Goal: Task Accomplishment & Management: Manage account settings

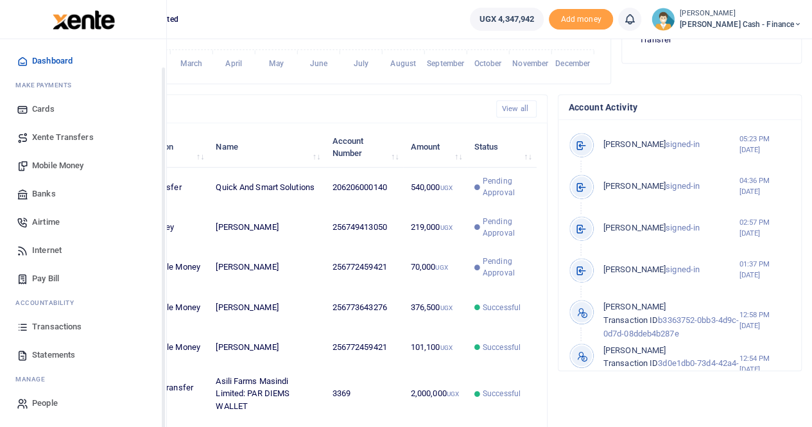
scroll to position [390, 0]
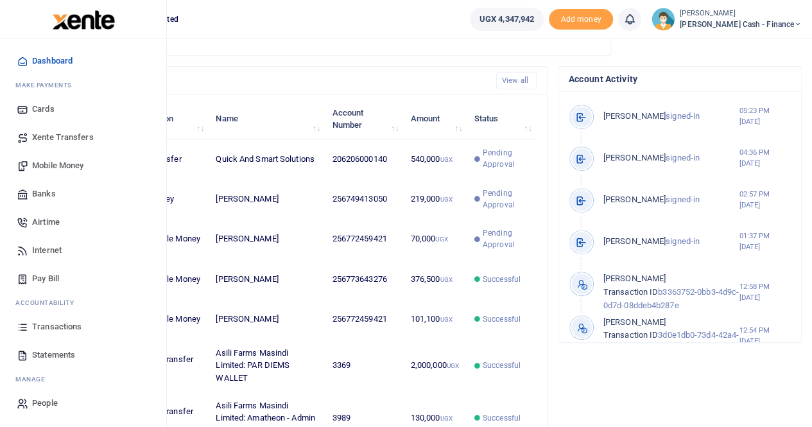
click at [58, 327] on span "Transactions" at bounding box center [56, 326] width 49 height 13
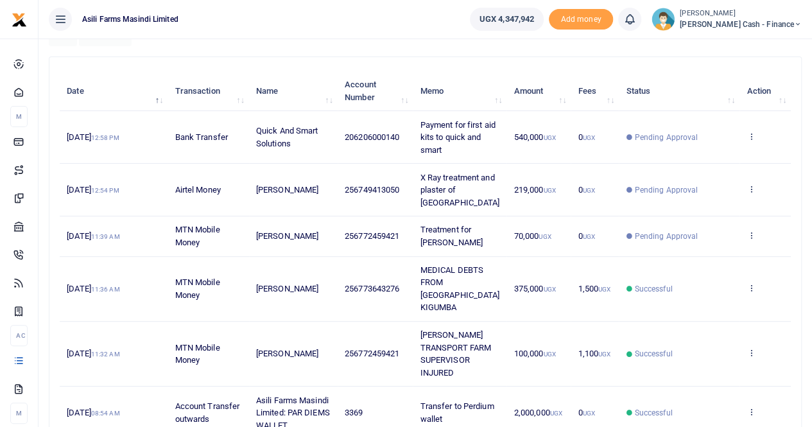
scroll to position [64, 0]
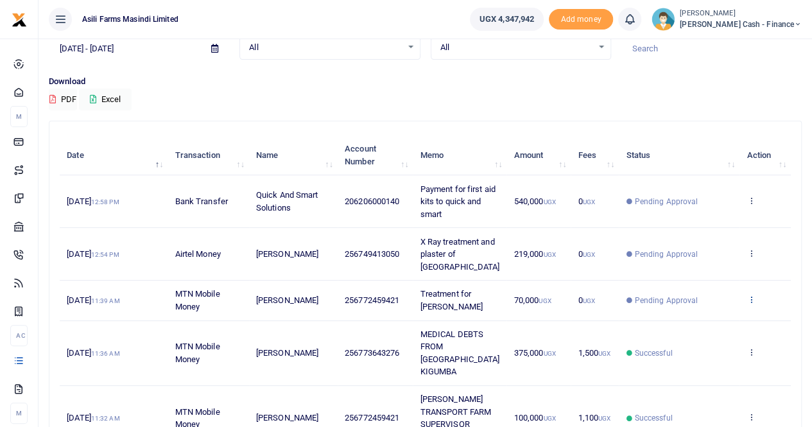
click at [750, 294] on icon at bounding box center [750, 298] width 8 height 9
click at [697, 307] on link "View details" at bounding box center [703, 308] width 101 height 18
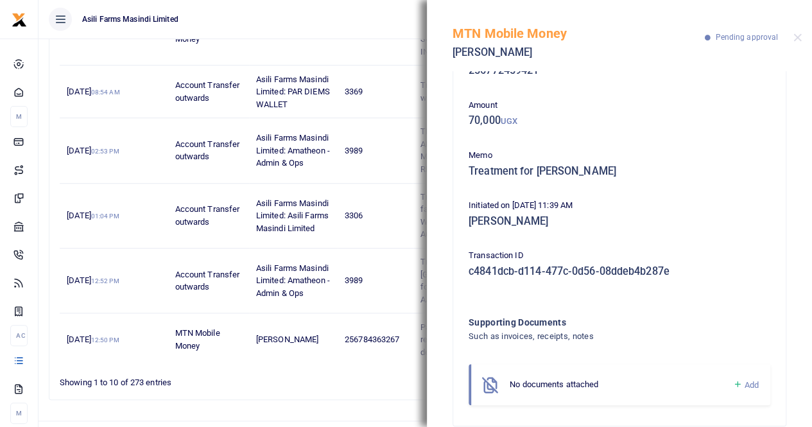
scroll to position [60, 0]
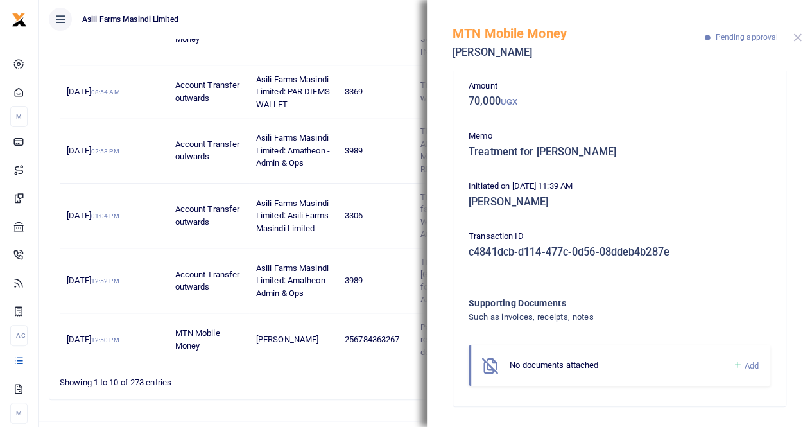
click at [794, 33] on button "Close" at bounding box center [797, 37] width 8 height 8
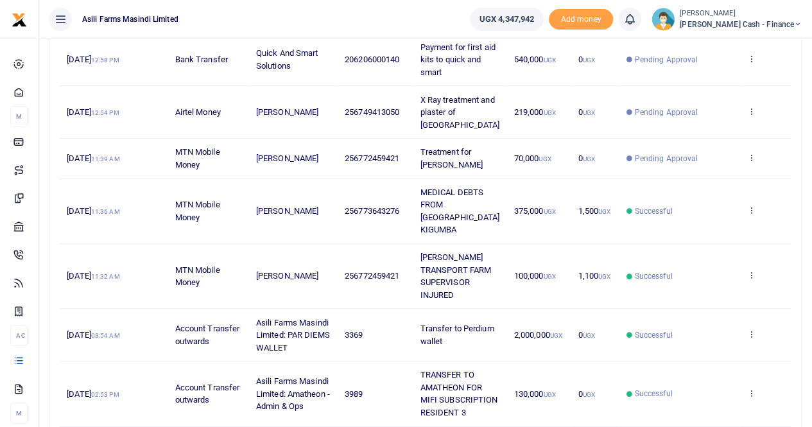
scroll to position [128, 0]
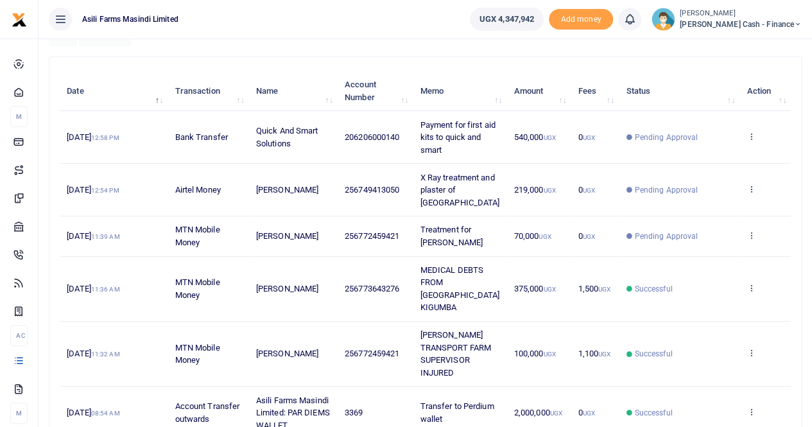
click at [751, 184] on icon at bounding box center [750, 188] width 8 height 9
click at [708, 201] on link "View details" at bounding box center [703, 204] width 101 height 18
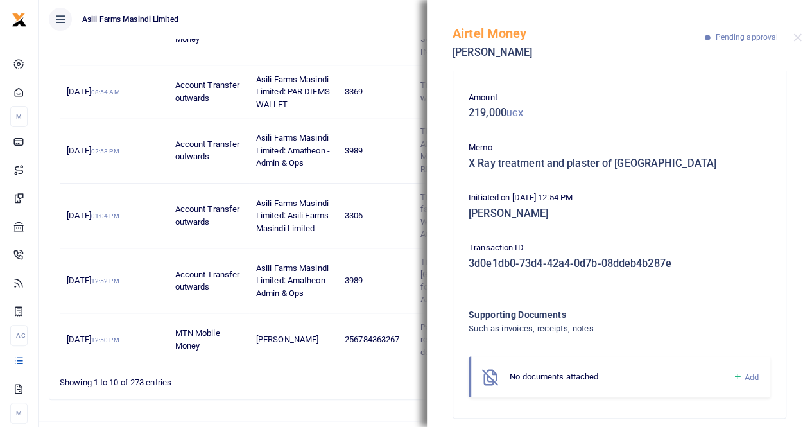
scroll to position [60, 0]
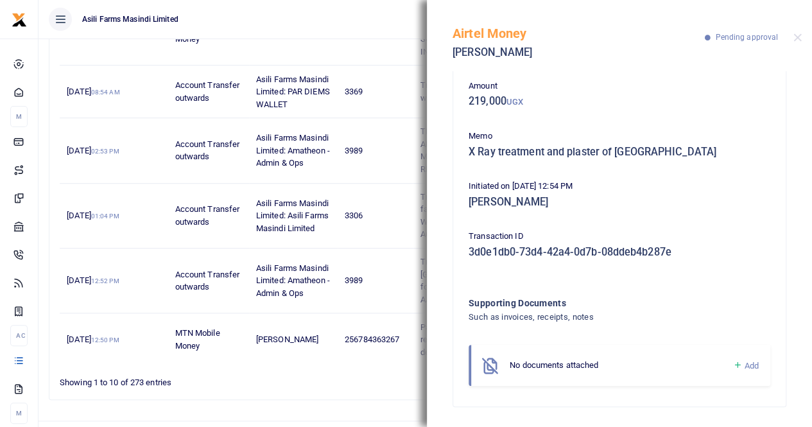
click at [795, 30] on div "Airtel Money Esther Muramuzi Pending approval" at bounding box center [619, 35] width 385 height 71
drag, startPoint x: 797, startPoint y: 37, endPoint x: 654, endPoint y: 8, distance: 145.2
click at [795, 37] on button "Close" at bounding box center [797, 37] width 8 height 8
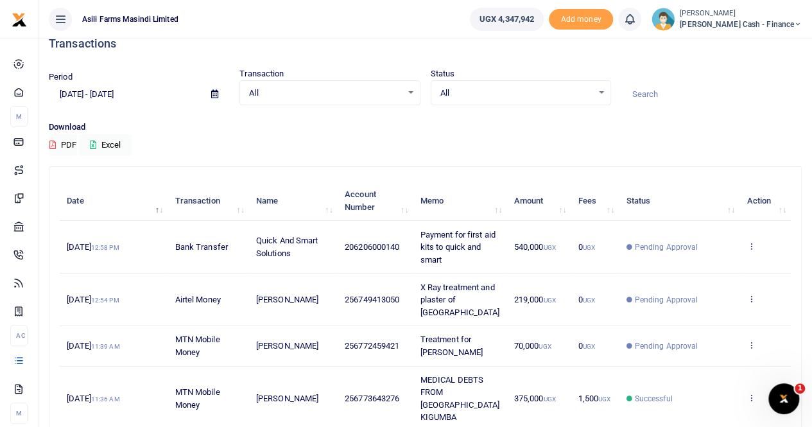
scroll to position [0, 0]
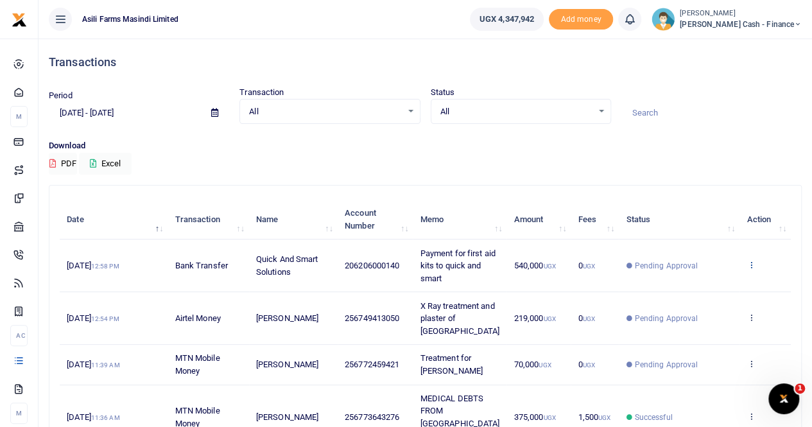
click at [751, 261] on icon at bounding box center [750, 264] width 8 height 9
click at [566, 152] on div "Download PDF Excel" at bounding box center [425, 156] width 752 height 35
click at [529, 263] on span "540,000 UGX" at bounding box center [535, 265] width 42 height 10
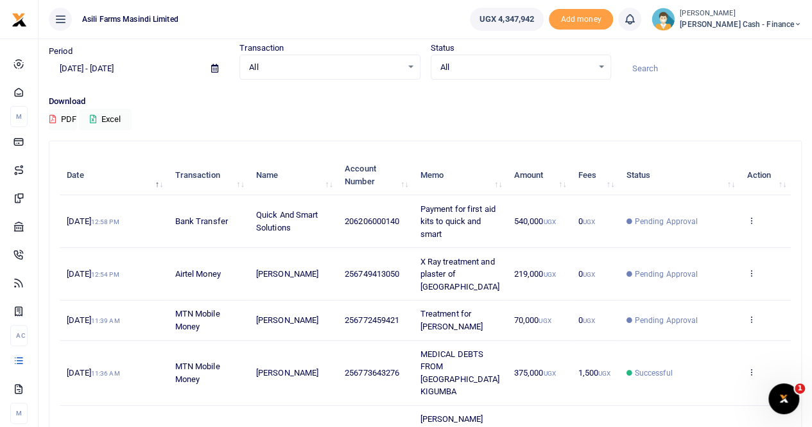
scroll to position [64, 0]
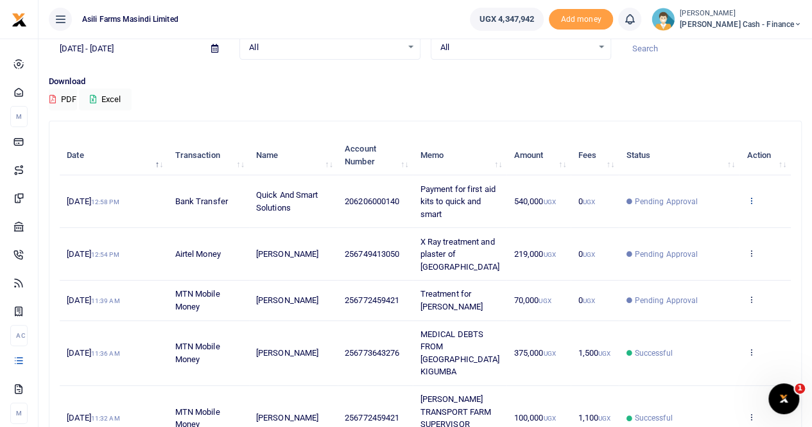
click at [749, 198] on icon at bounding box center [750, 200] width 8 height 9
click at [708, 217] on link "View details" at bounding box center [703, 222] width 101 height 18
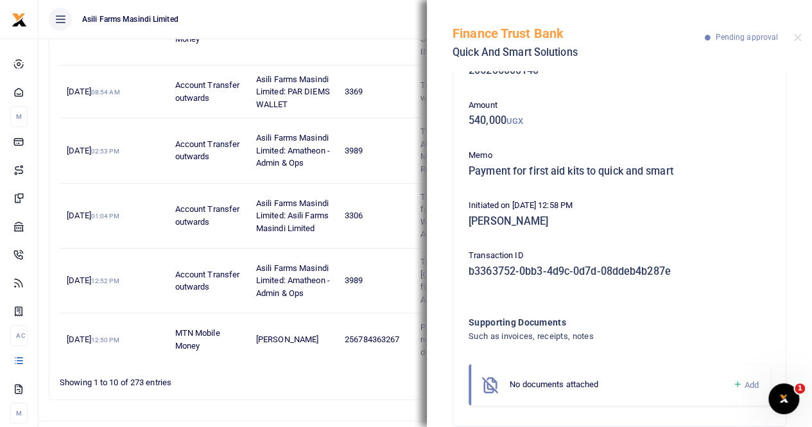
scroll to position [60, 0]
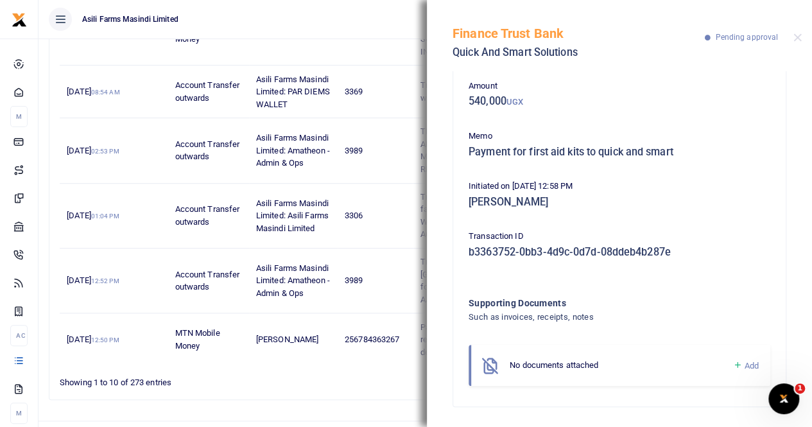
click at [744, 366] on span "Add" at bounding box center [751, 366] width 14 height 10
click at [744, 364] on span "Add" at bounding box center [751, 366] width 14 height 10
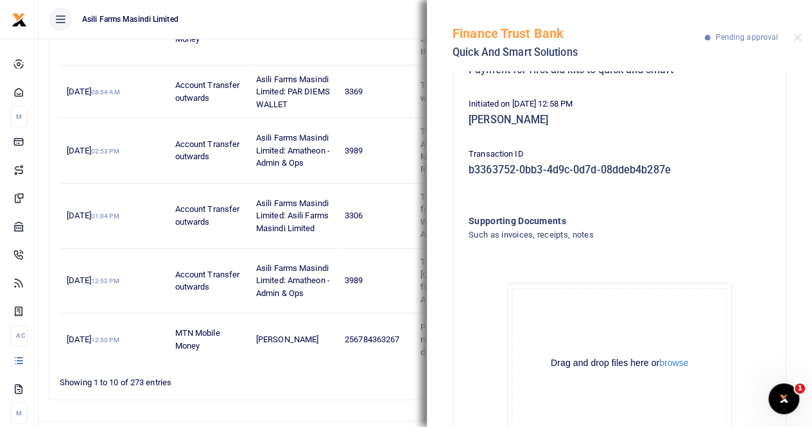
scroll to position [205, 0]
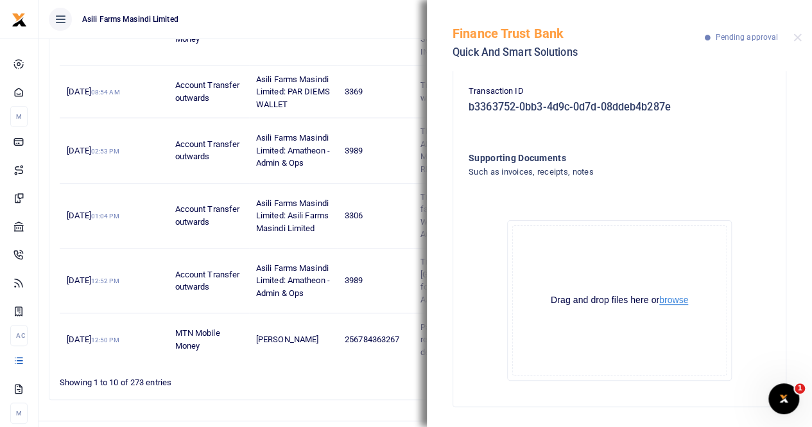
click at [663, 295] on button "browse" at bounding box center [673, 300] width 29 height 10
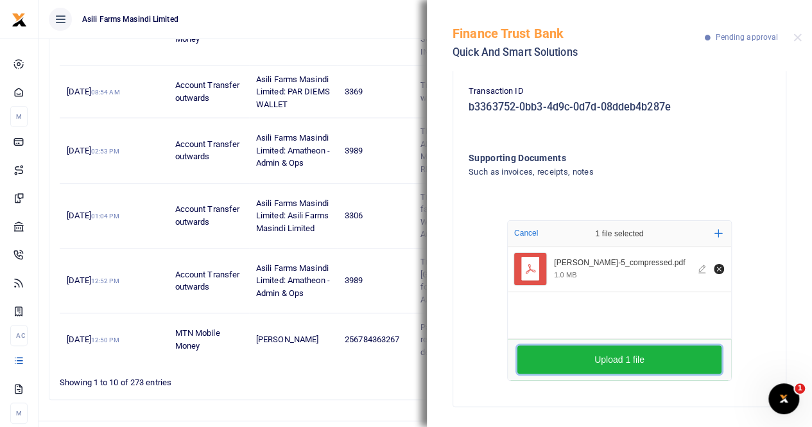
scroll to position [459, 0]
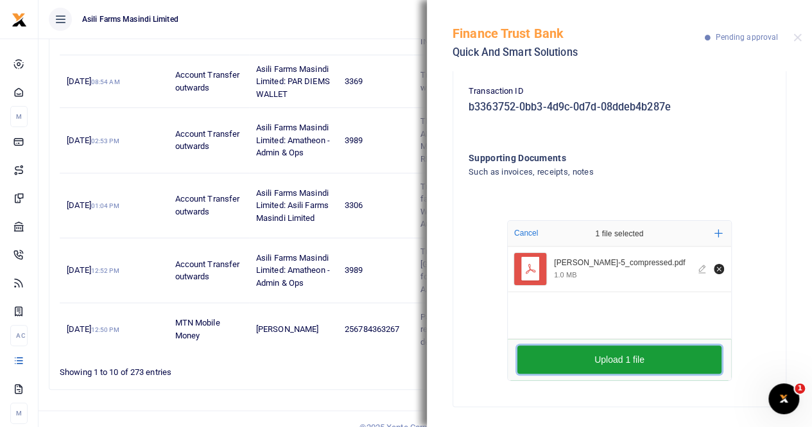
click at [647, 355] on button "Upload 1 file" at bounding box center [619, 359] width 204 height 28
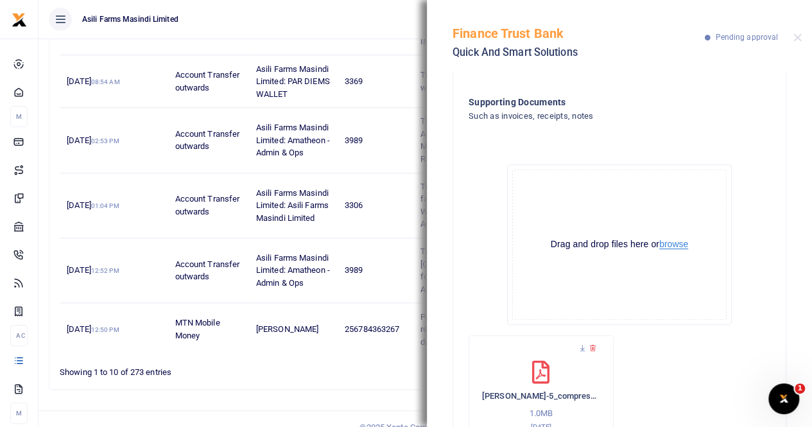
scroll to position [327, 0]
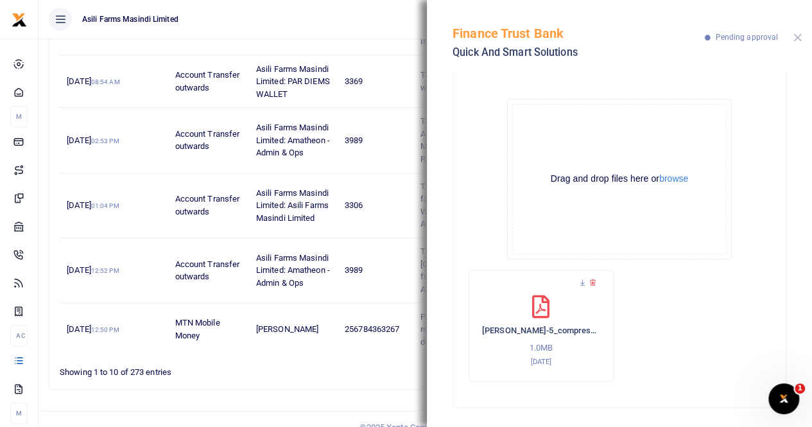
click at [795, 35] on button "Close" at bounding box center [797, 37] width 8 height 8
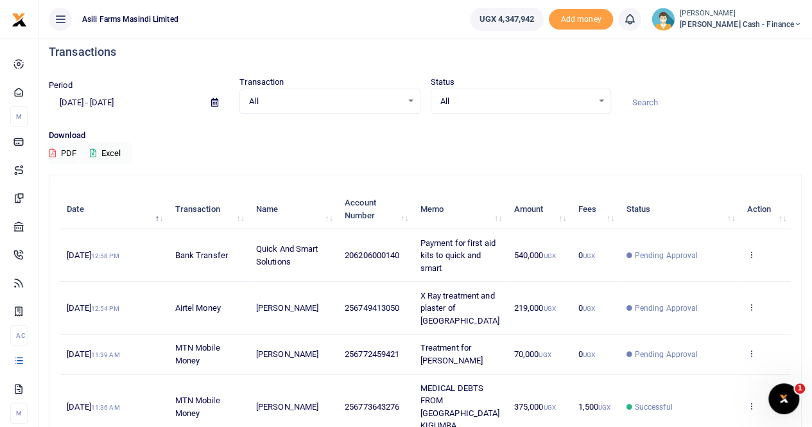
scroll to position [74, 0]
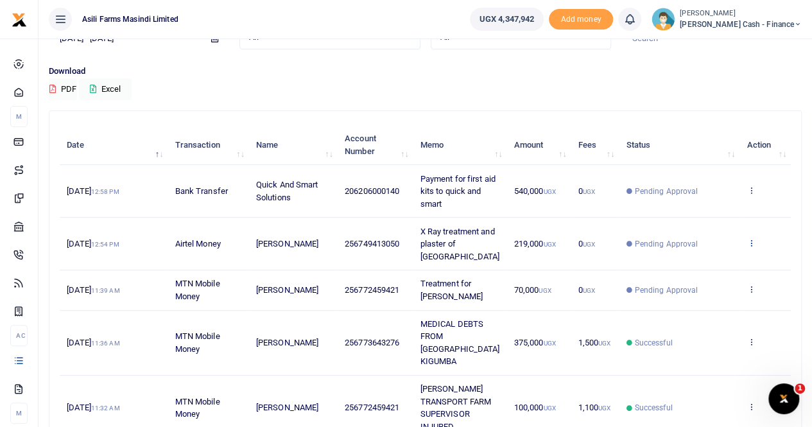
click at [752, 238] on icon at bounding box center [750, 242] width 8 height 9
click at [713, 257] on link "View details" at bounding box center [703, 258] width 101 height 18
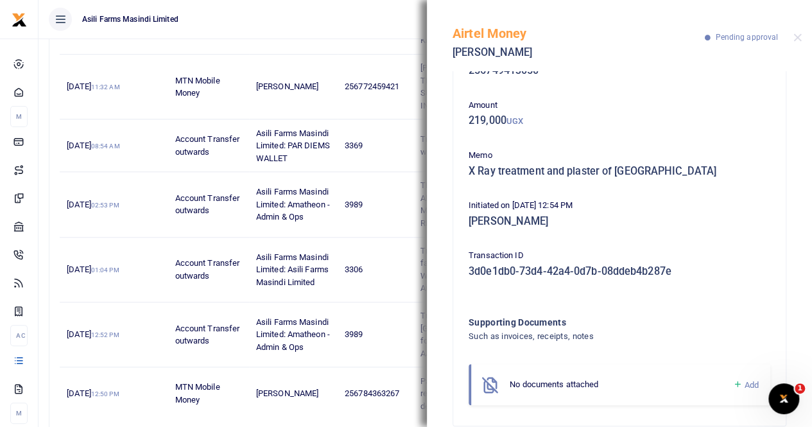
scroll to position [60, 0]
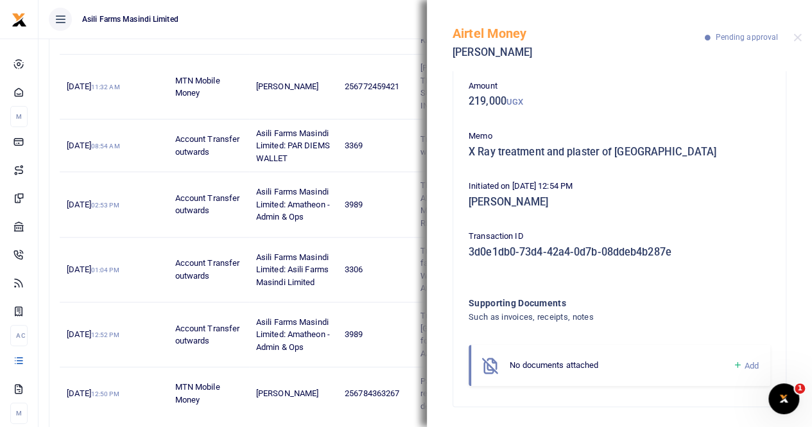
click at [744, 365] on span "Add" at bounding box center [751, 366] width 14 height 10
click at [744, 362] on span "Add" at bounding box center [751, 366] width 14 height 10
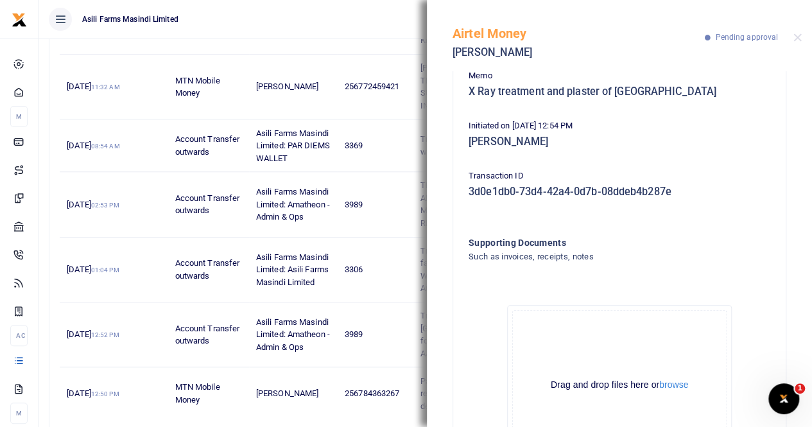
scroll to position [205, 0]
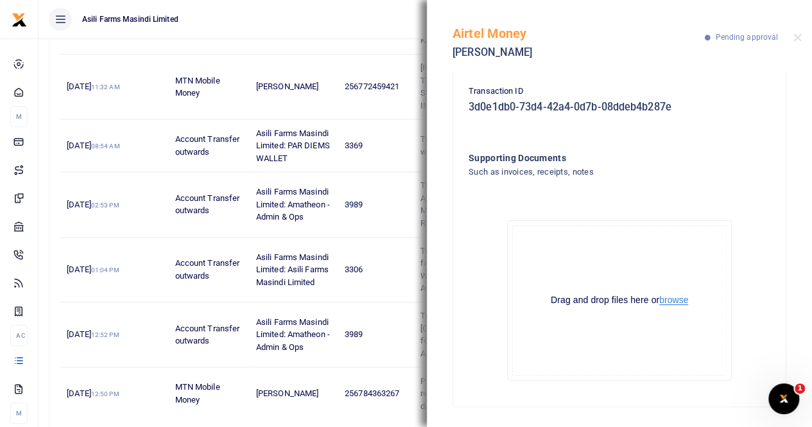
click at [675, 303] on button "browse" at bounding box center [673, 300] width 29 height 10
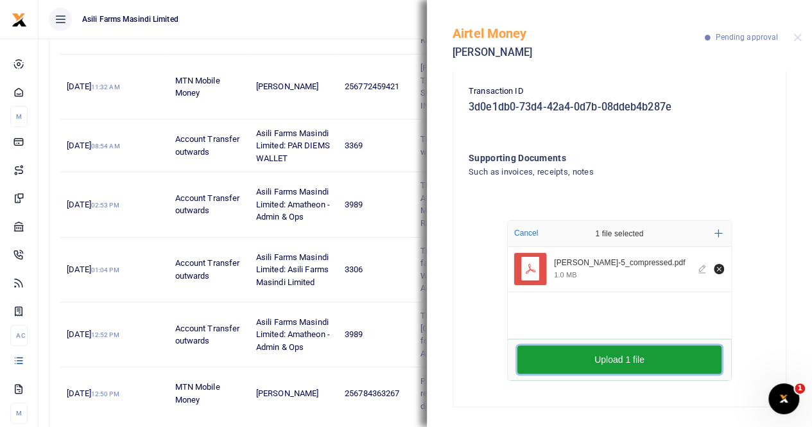
click at [585, 357] on button "Upload 1 file" at bounding box center [619, 359] width 204 height 28
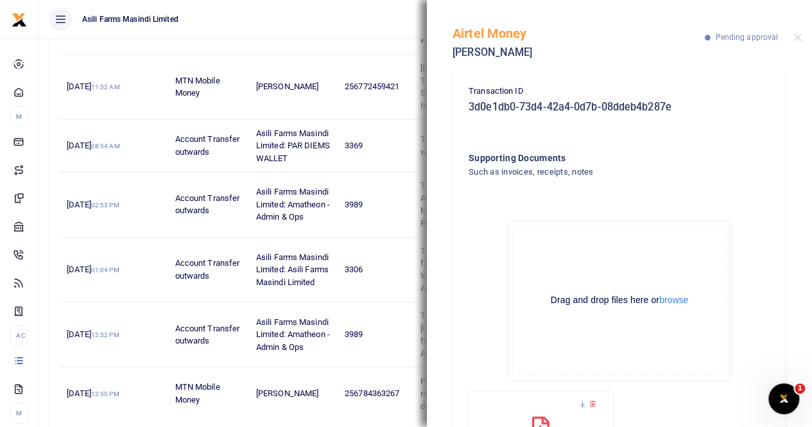
click at [793, 40] on div at bounding box center [797, 37] width 8 height 8
click at [799, 34] on button "Close" at bounding box center [797, 37] width 8 height 8
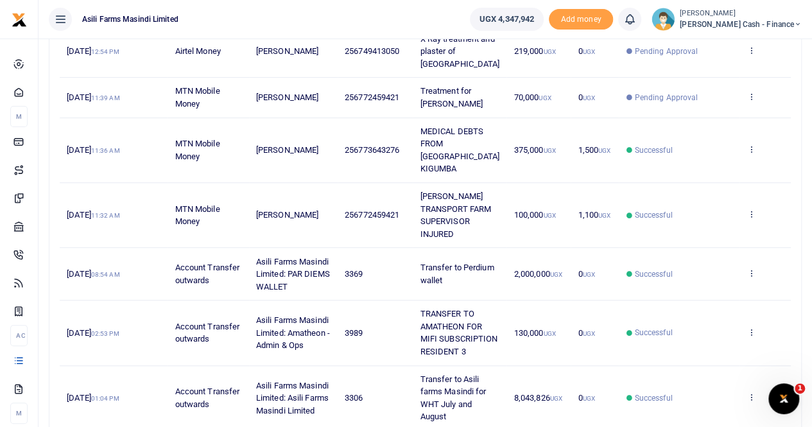
scroll to position [74, 0]
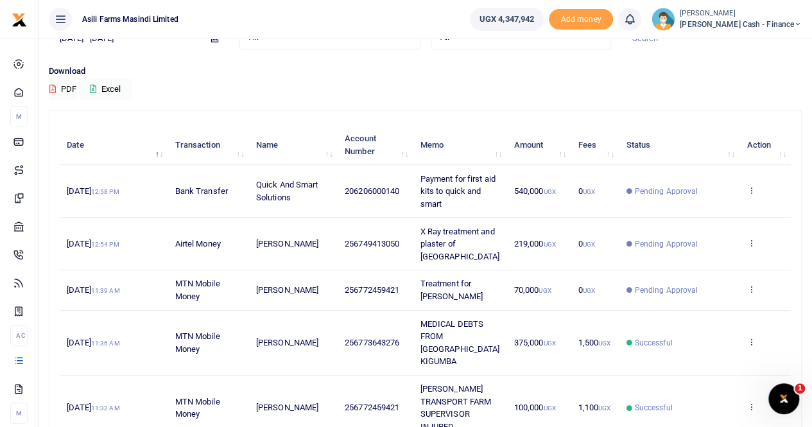
click at [751, 284] on icon at bounding box center [750, 288] width 8 height 9
click at [710, 298] on link "View details" at bounding box center [703, 298] width 101 height 18
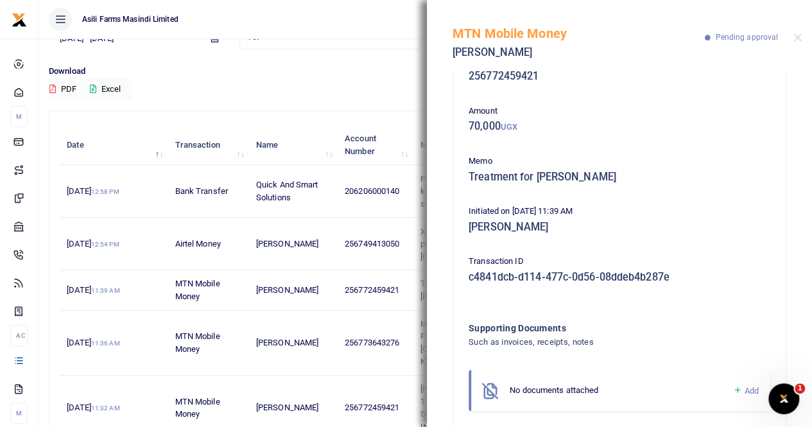
scroll to position [60, 0]
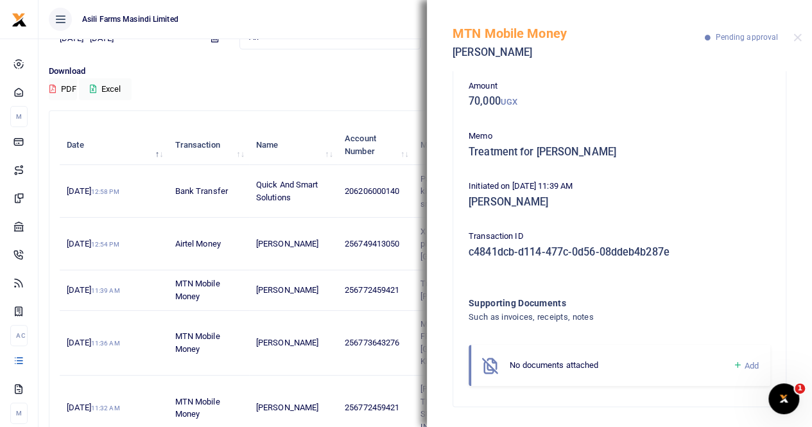
click at [747, 367] on span "Add" at bounding box center [751, 366] width 14 height 10
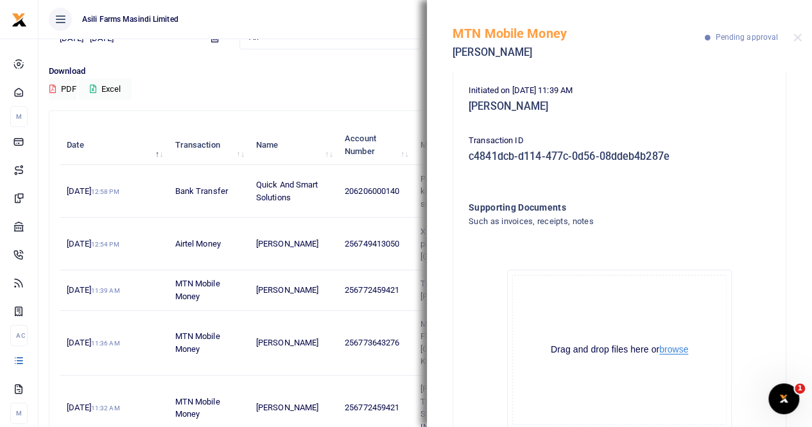
scroll to position [189, 0]
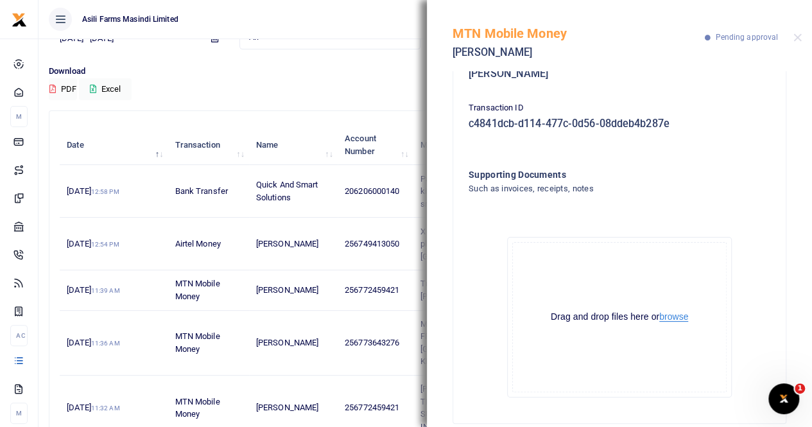
click at [676, 318] on button "browse" at bounding box center [673, 317] width 29 height 10
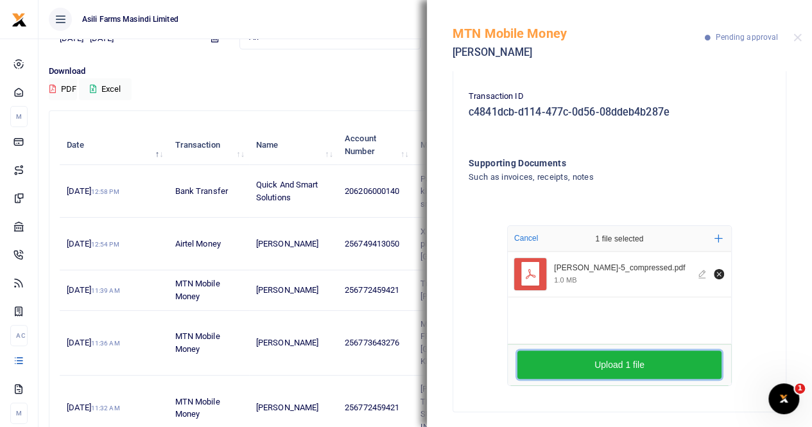
scroll to position [205, 0]
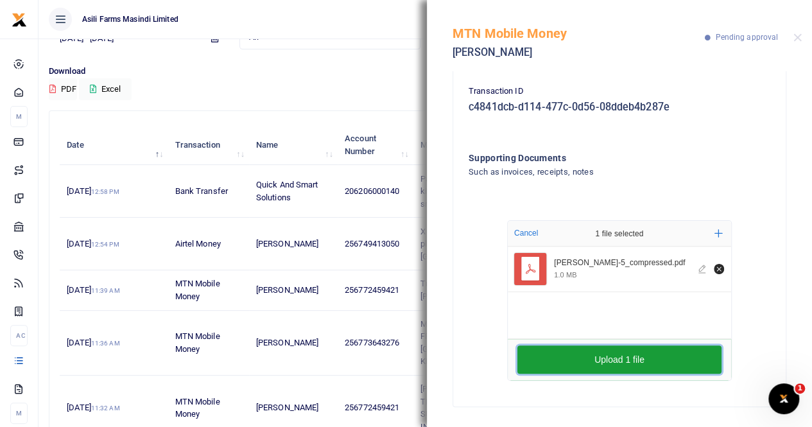
click at [645, 357] on button "Upload 1 file" at bounding box center [619, 359] width 204 height 28
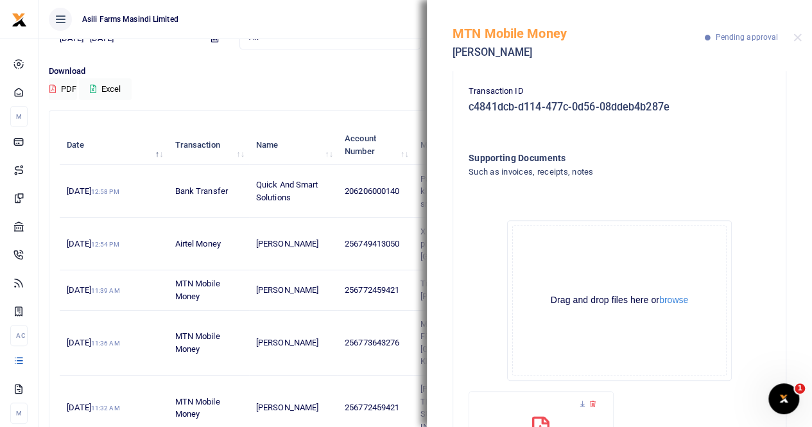
click at [801, 33] on div "MTN Mobile Money Allan Oryema Pending approval" at bounding box center [619, 35] width 385 height 71
click at [797, 38] on button "Close" at bounding box center [797, 37] width 8 height 8
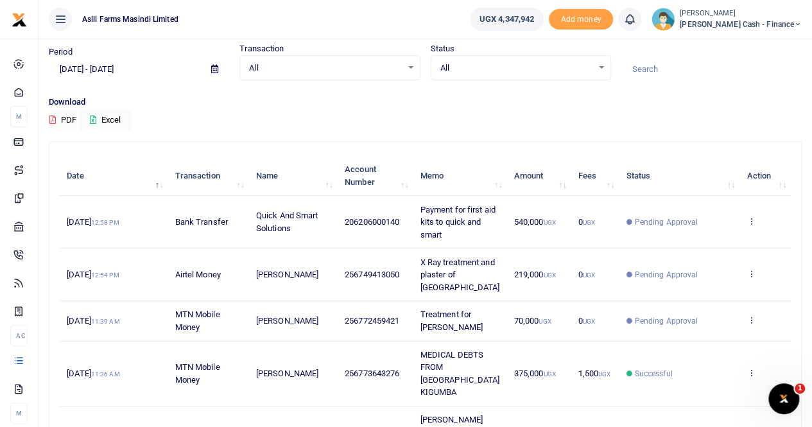
scroll to position [64, 0]
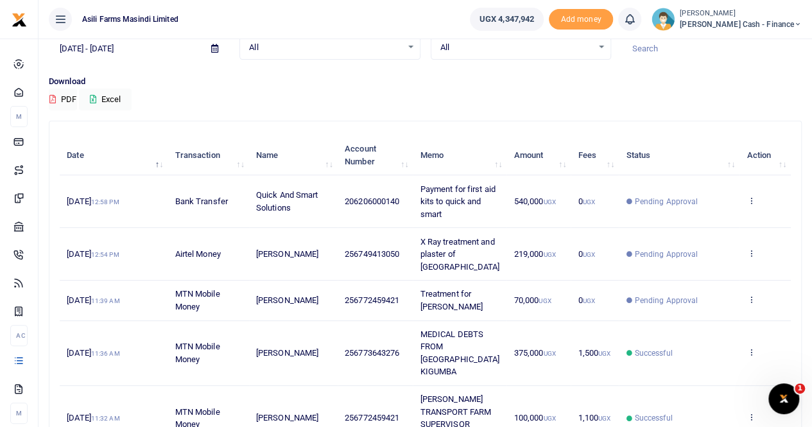
click at [745, 192] on td "View details Send again" at bounding box center [764, 201] width 51 height 53
click at [749, 200] on icon at bounding box center [750, 200] width 8 height 9
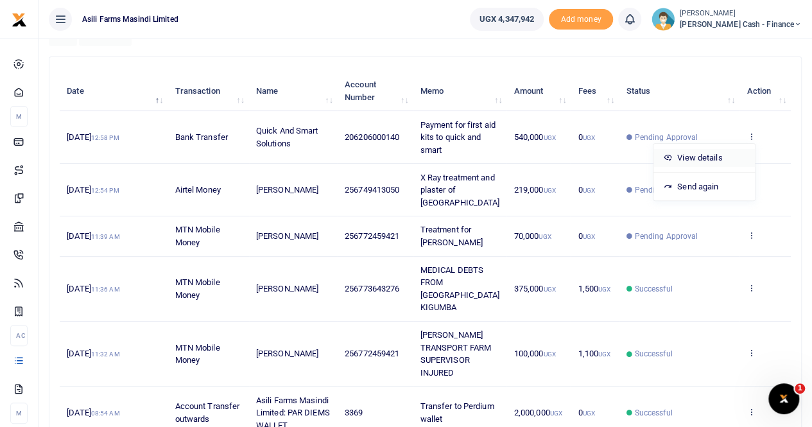
click at [708, 153] on link "View details" at bounding box center [703, 158] width 101 height 18
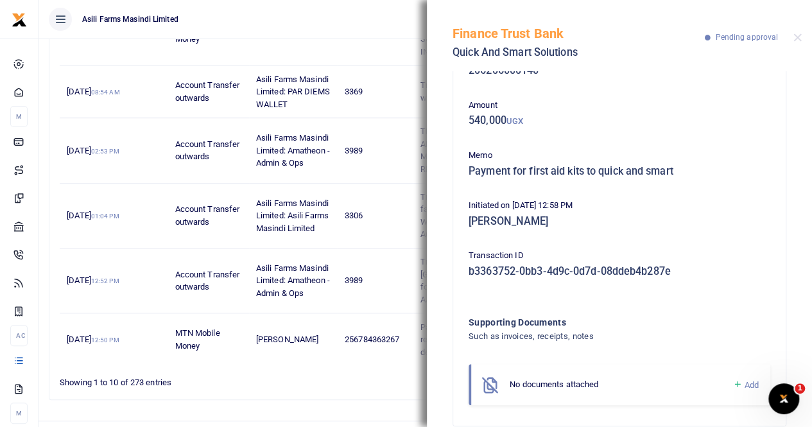
scroll to position [60, 0]
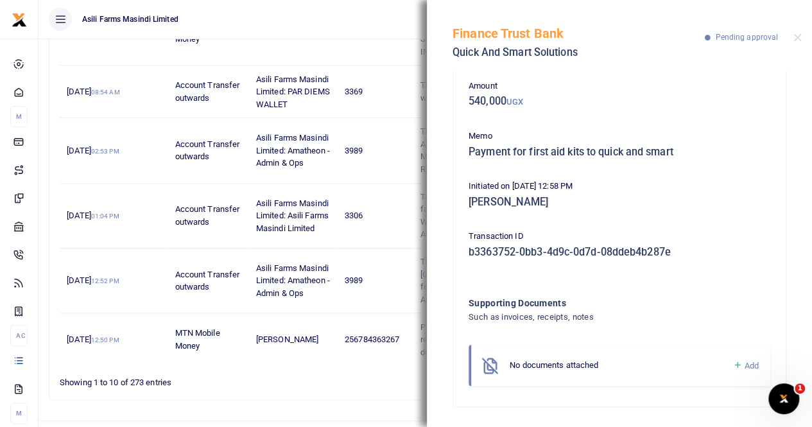
click at [744, 362] on span "Add" at bounding box center [751, 366] width 14 height 10
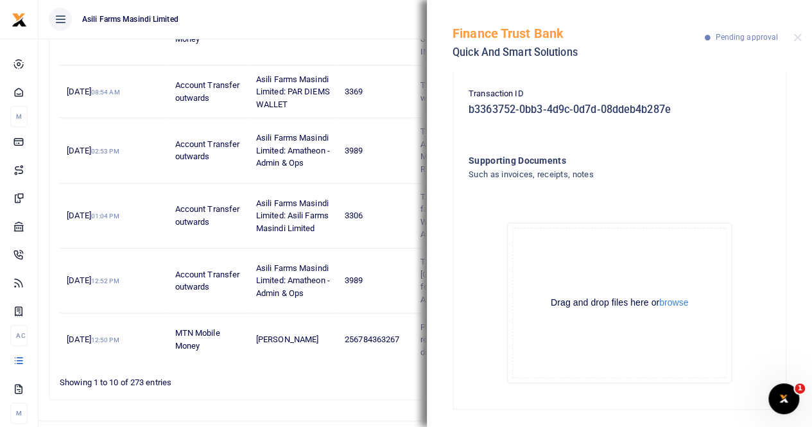
scroll to position [205, 0]
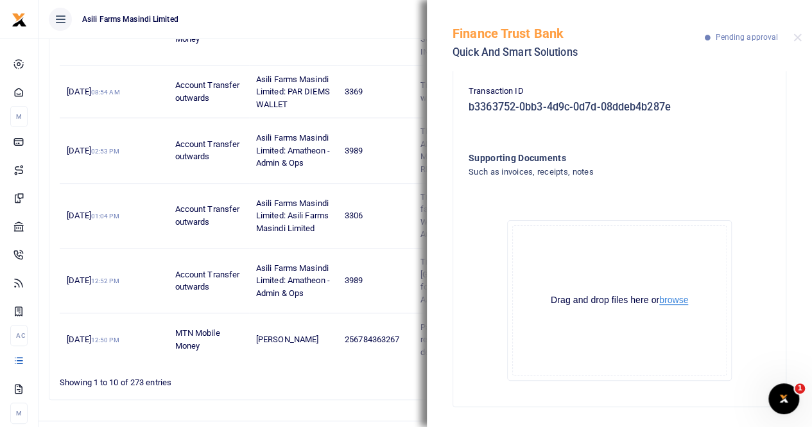
click at [667, 299] on button "browse" at bounding box center [673, 300] width 29 height 10
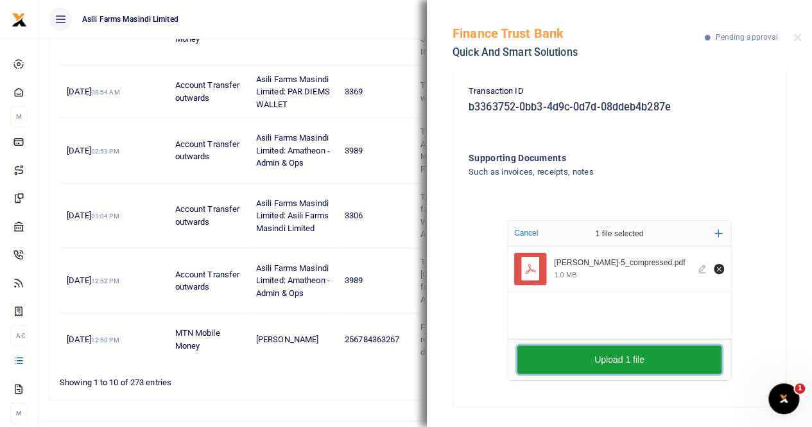
click at [651, 360] on button "Upload 1 file" at bounding box center [619, 359] width 204 height 28
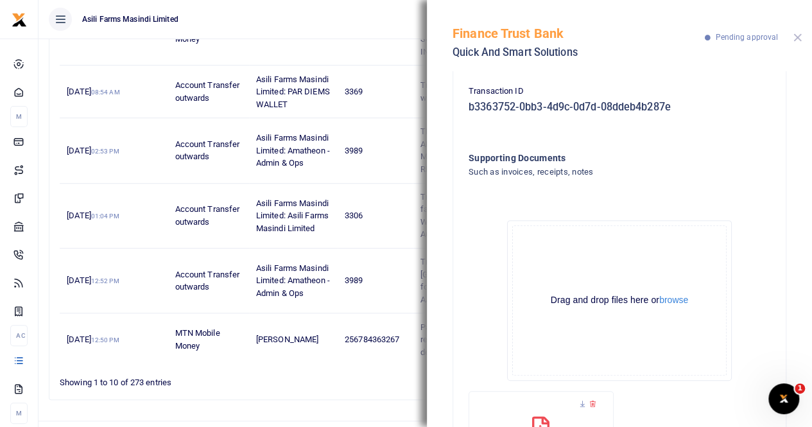
click at [795, 35] on button "Close" at bounding box center [797, 37] width 8 height 8
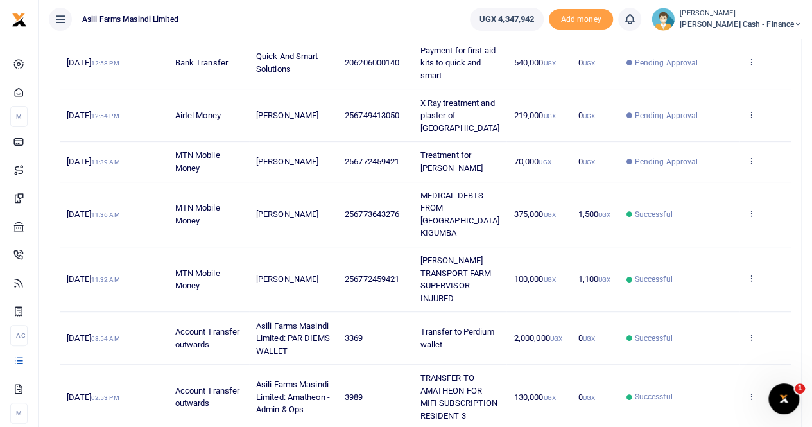
scroll to position [0, 0]
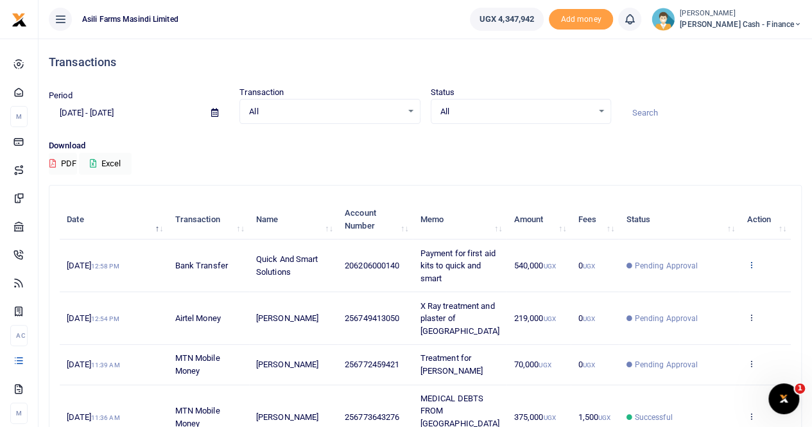
click at [753, 264] on icon at bounding box center [750, 264] width 8 height 9
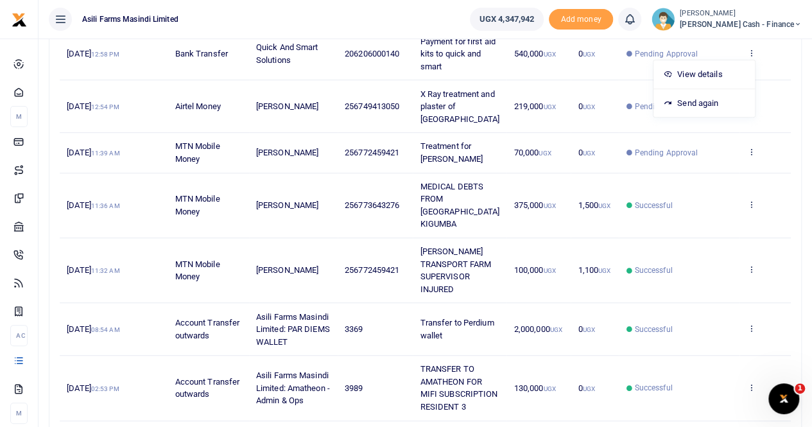
scroll to position [192, 0]
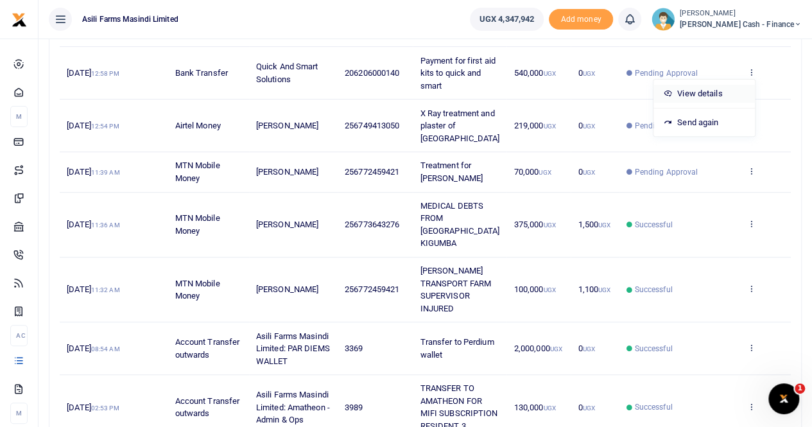
click at [686, 87] on link "View details" at bounding box center [703, 94] width 101 height 18
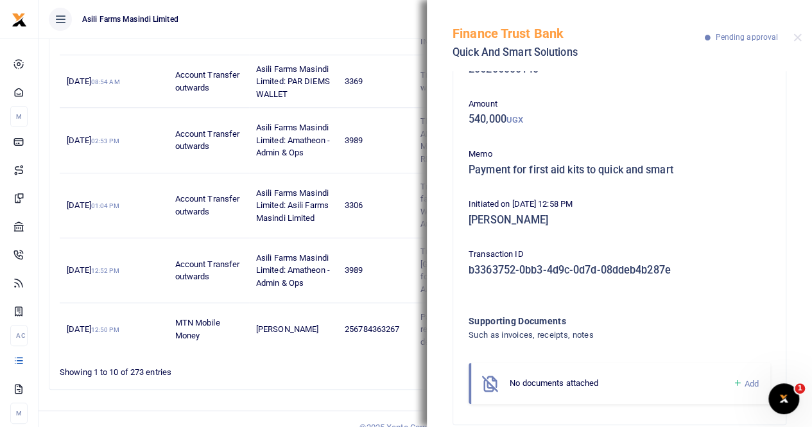
scroll to position [60, 0]
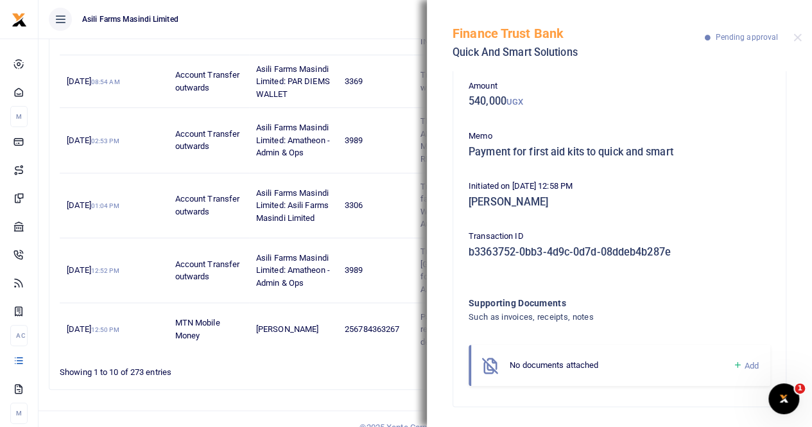
click at [733, 365] on link "Add" at bounding box center [745, 365] width 26 height 15
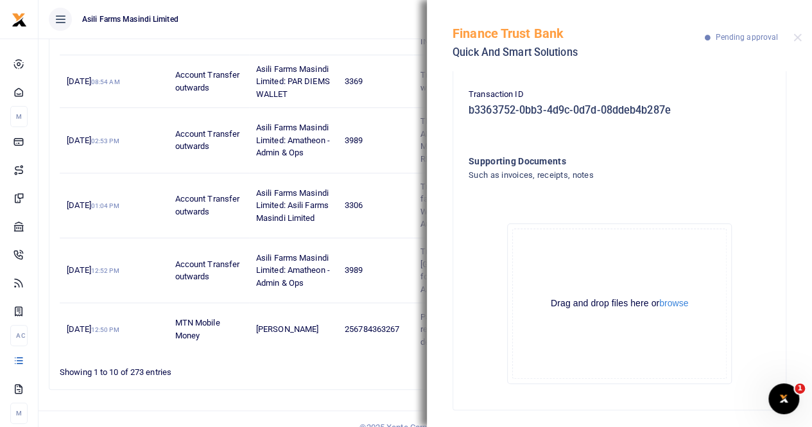
scroll to position [205, 0]
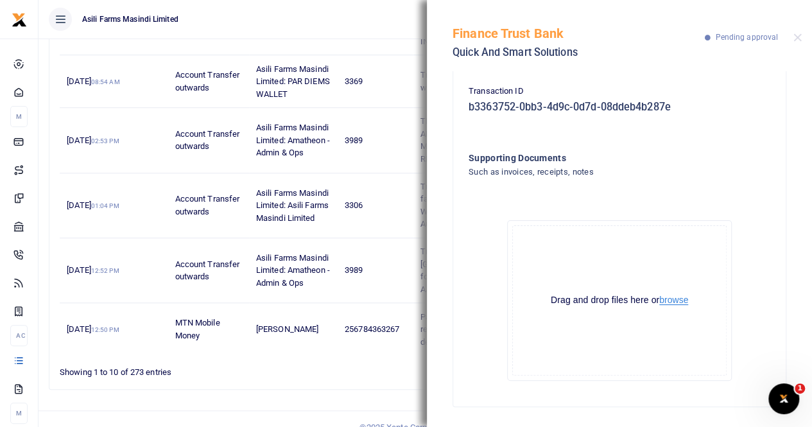
click at [670, 300] on button "browse" at bounding box center [673, 300] width 29 height 10
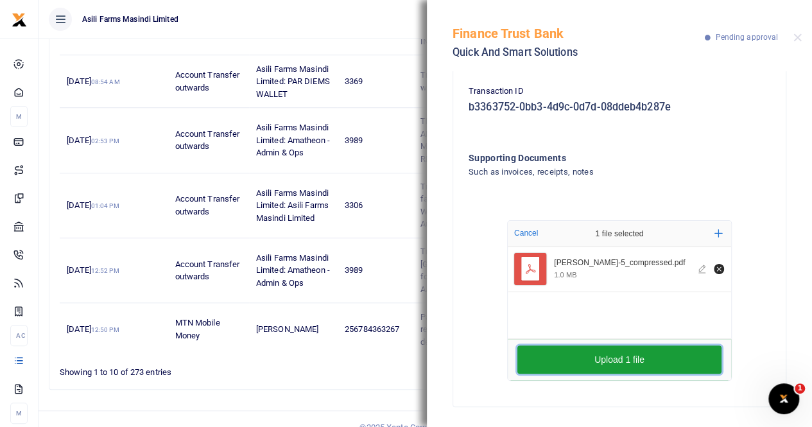
click at [624, 359] on button "Upload 1 file" at bounding box center [619, 359] width 204 height 28
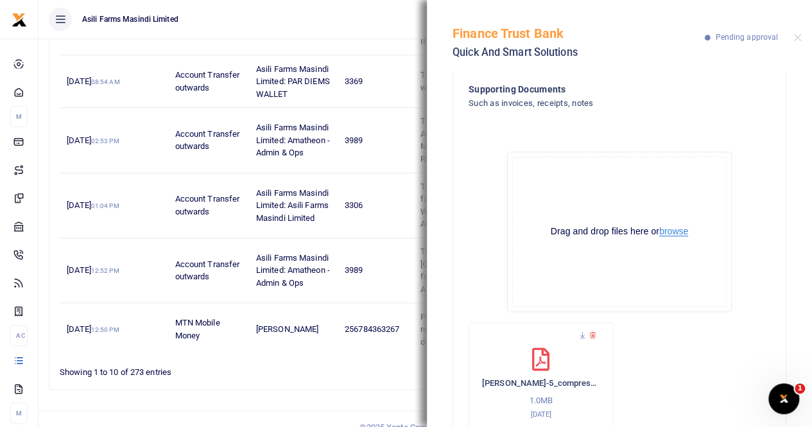
scroll to position [327, 0]
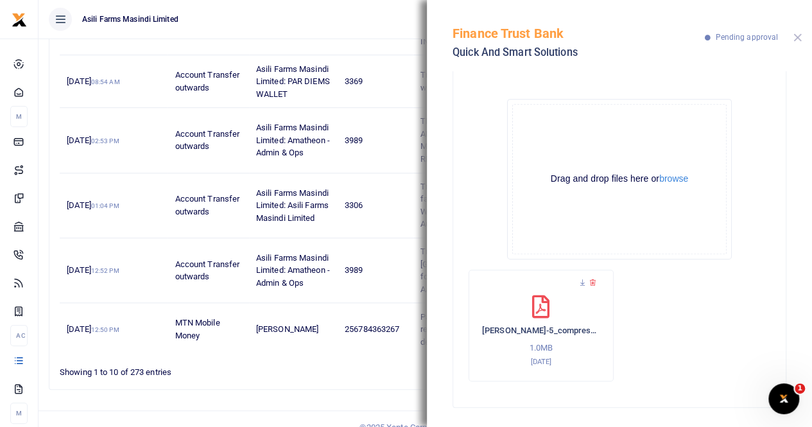
click at [794, 37] on button "Close" at bounding box center [797, 37] width 8 height 8
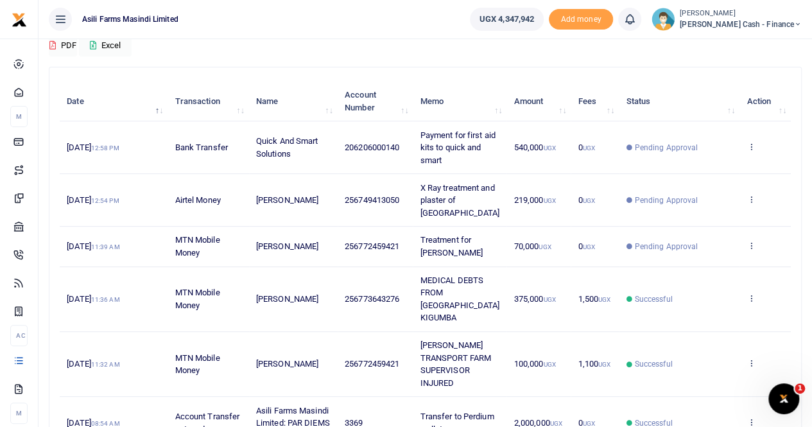
scroll to position [0, 0]
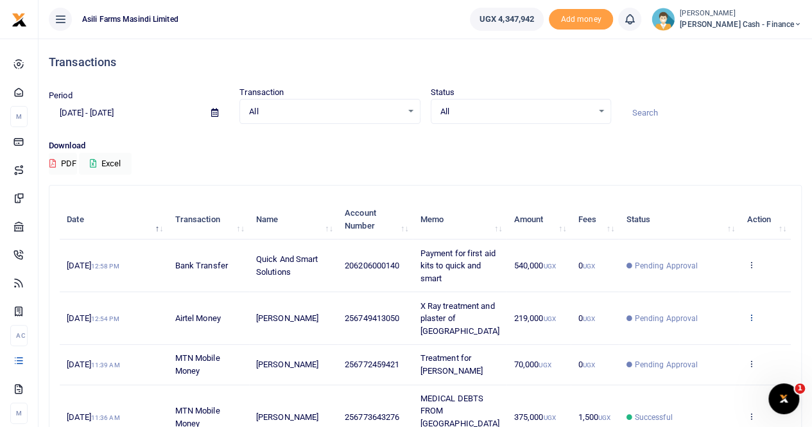
click at [752, 312] on icon at bounding box center [750, 316] width 8 height 9
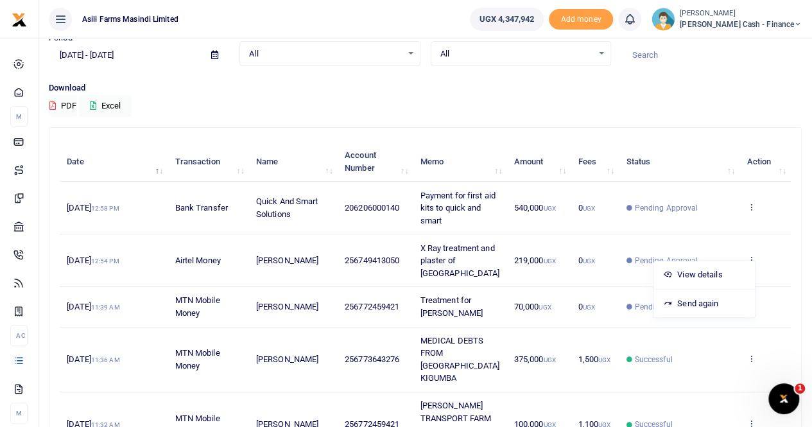
scroll to position [257, 0]
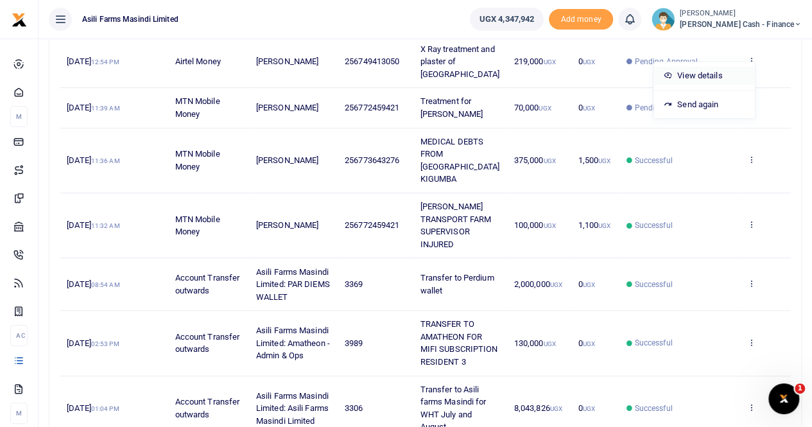
click at [699, 68] on link "View details" at bounding box center [703, 76] width 101 height 18
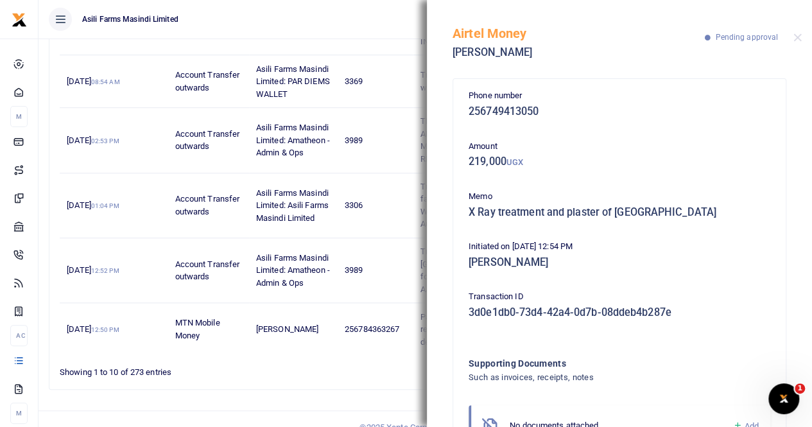
scroll to position [0, 0]
click at [802, 36] on div "Airtel Money Esther Muramuzi Pending approval" at bounding box center [619, 35] width 385 height 71
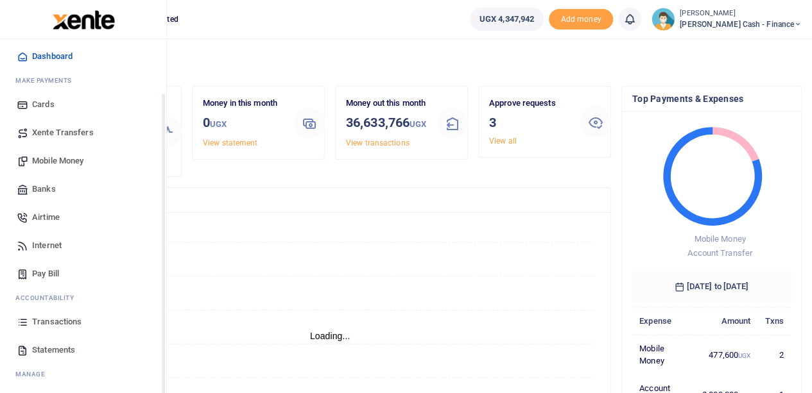
scroll to position [64, 0]
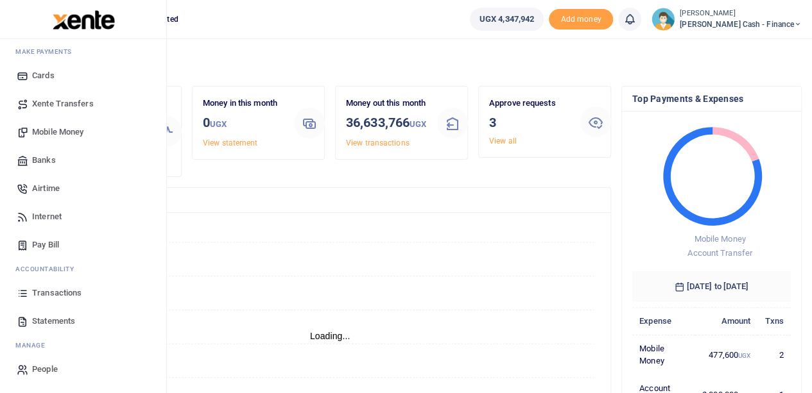
click at [59, 289] on span "Transactions" at bounding box center [56, 293] width 49 height 13
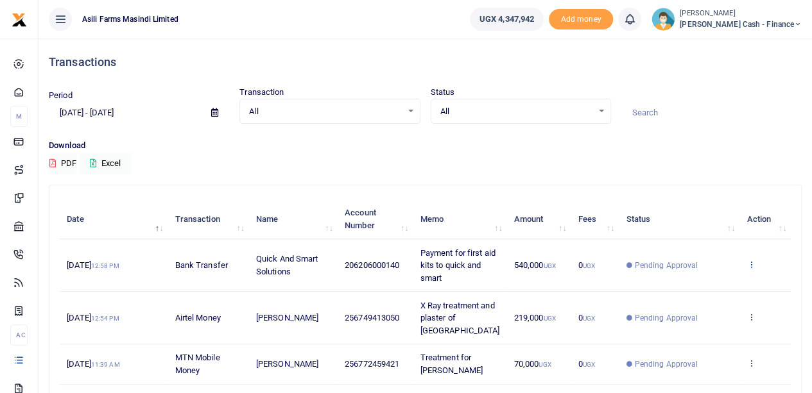
click at [751, 261] on icon at bounding box center [750, 264] width 8 height 9
click at [695, 285] on link "View details" at bounding box center [703, 286] width 101 height 18
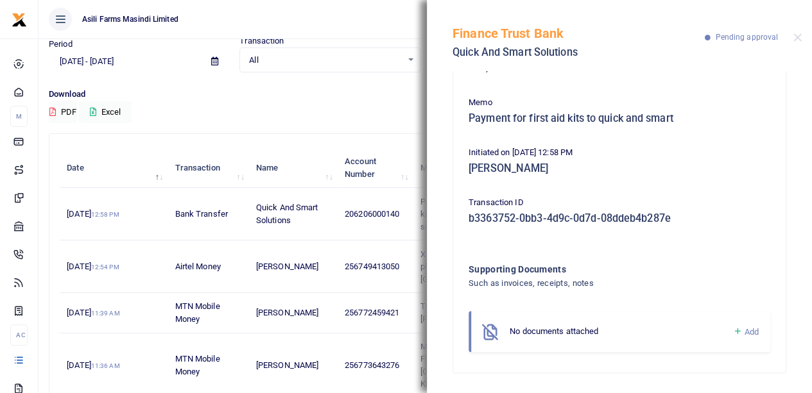
scroll to position [257, 0]
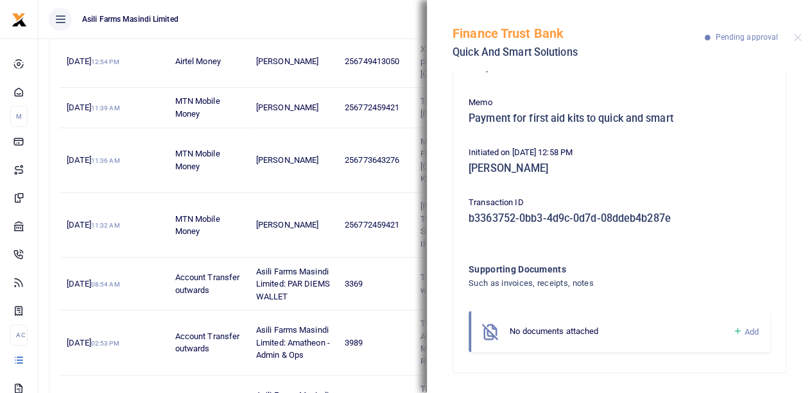
click at [744, 331] on span "Add" at bounding box center [751, 332] width 14 height 10
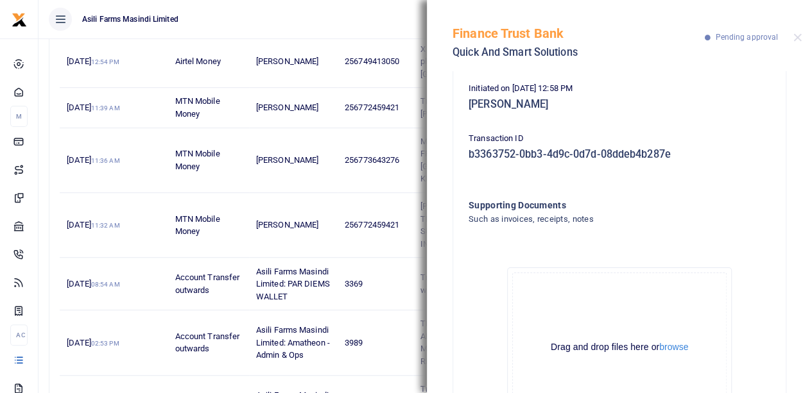
scroll to position [239, 0]
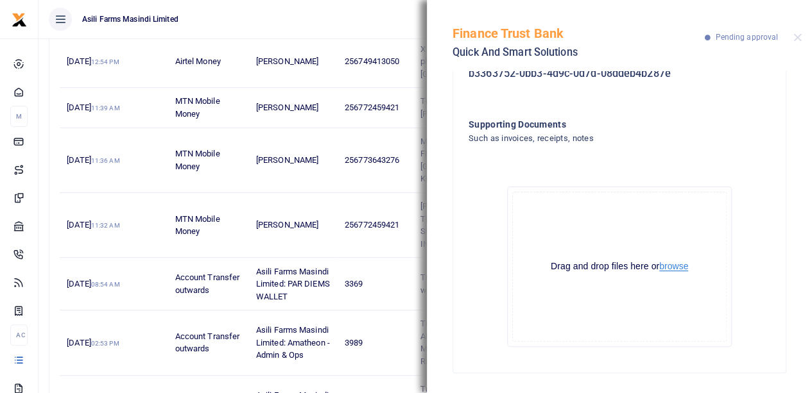
click at [667, 269] on button "browse" at bounding box center [673, 267] width 29 height 10
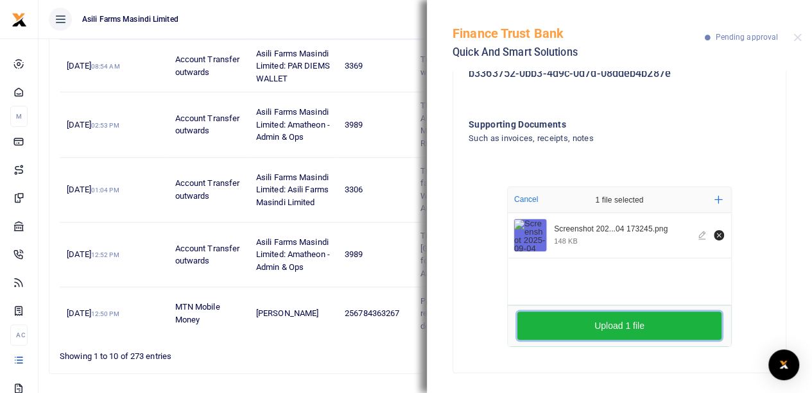
scroll to position [493, 0]
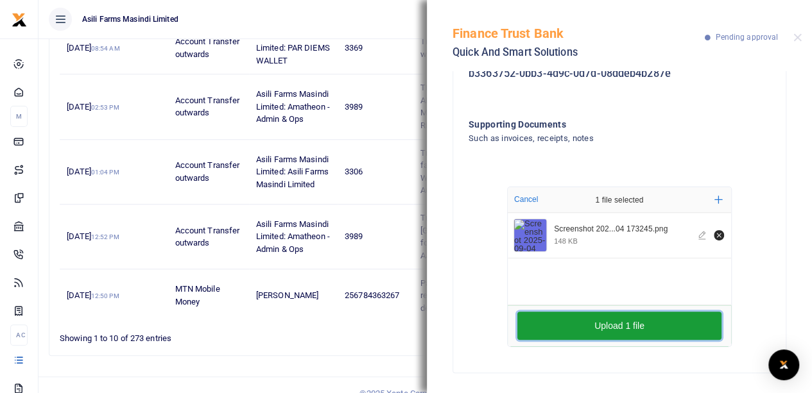
click at [616, 325] on button "Upload 1 file" at bounding box center [619, 326] width 204 height 28
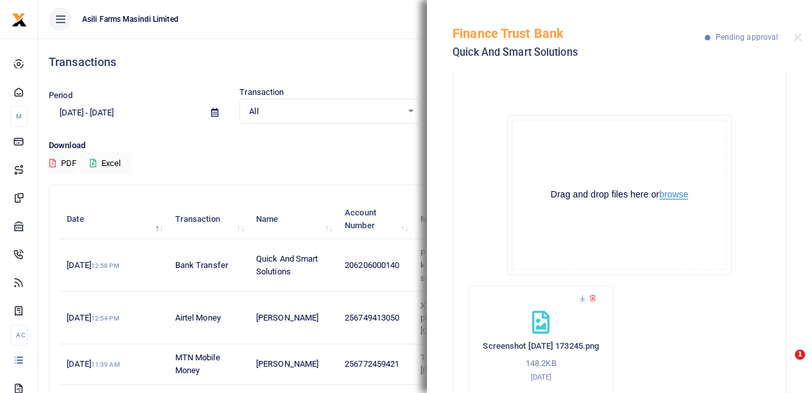
scroll to position [360, 0]
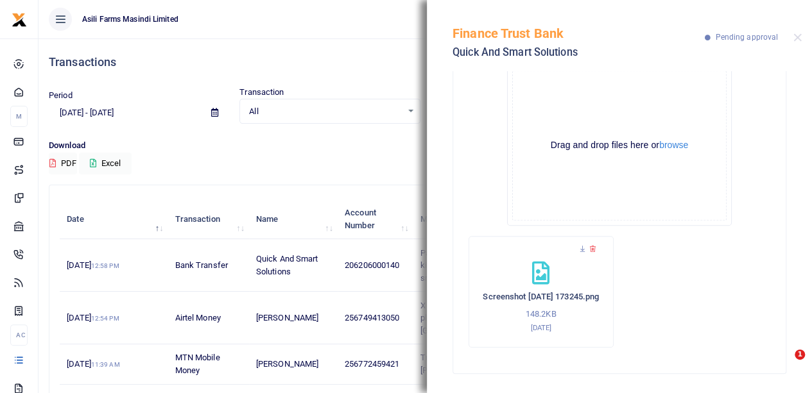
click at [792, 38] on div "Finance Trust Bank Quick And Smart Solutions Pending approval" at bounding box center [619, 35] width 385 height 71
click at [678, 143] on button "browse" at bounding box center [673, 145] width 29 height 10
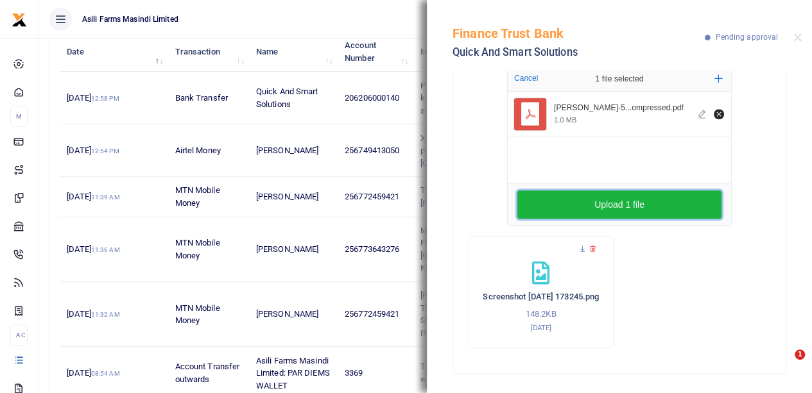
scroll to position [257, 0]
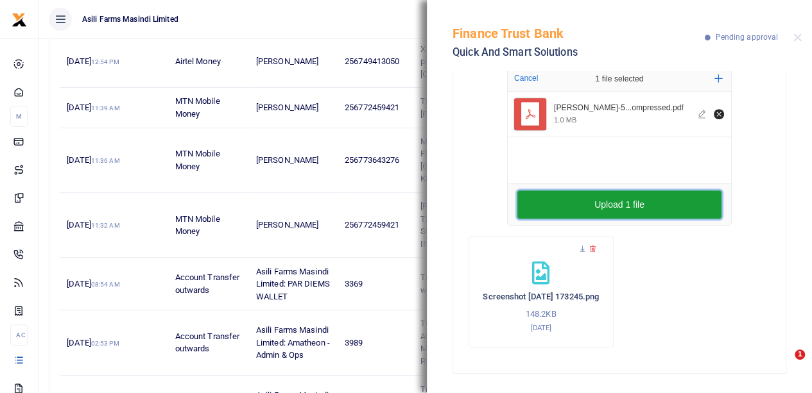
click at [634, 198] on button "Upload 1 file" at bounding box center [619, 205] width 204 height 28
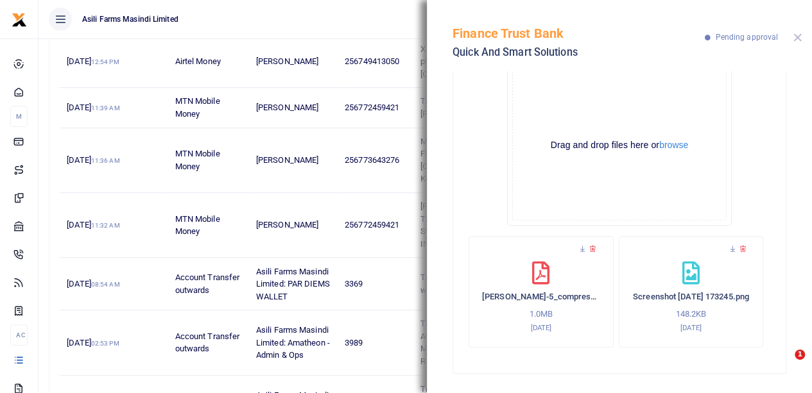
click at [795, 38] on button "Close" at bounding box center [797, 37] width 8 height 8
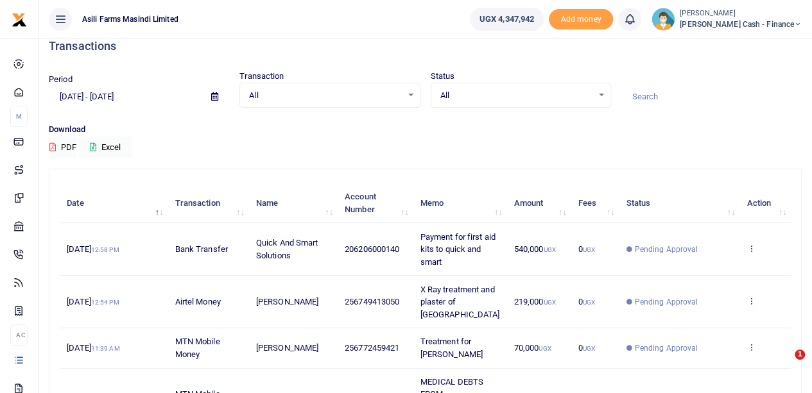
scroll to position [0, 0]
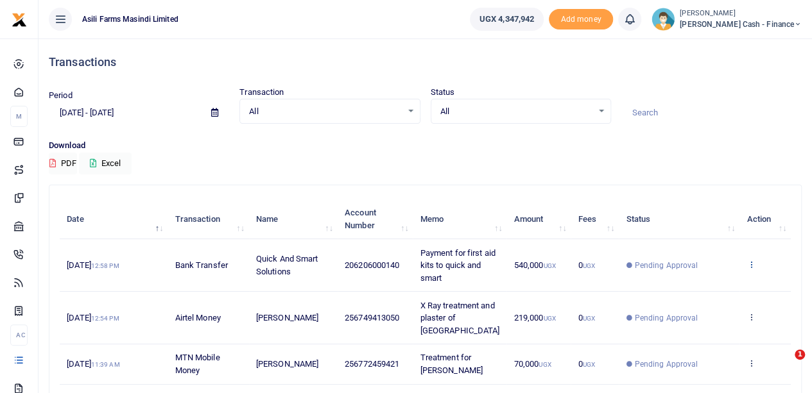
click at [752, 261] on icon at bounding box center [750, 264] width 8 height 9
click at [699, 284] on link "View details" at bounding box center [703, 286] width 101 height 18
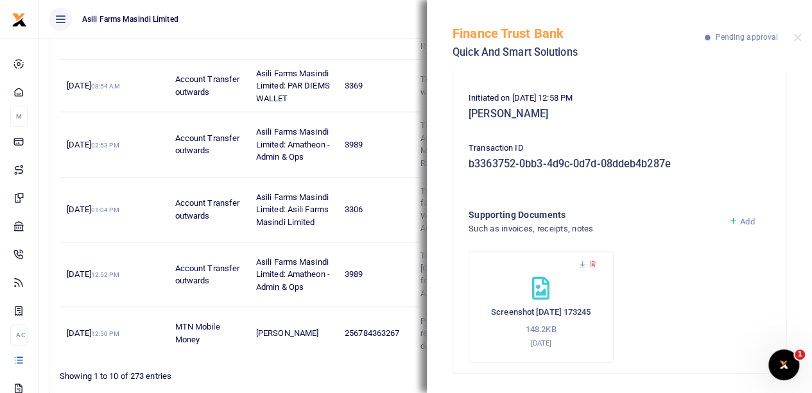
scroll to position [493, 0]
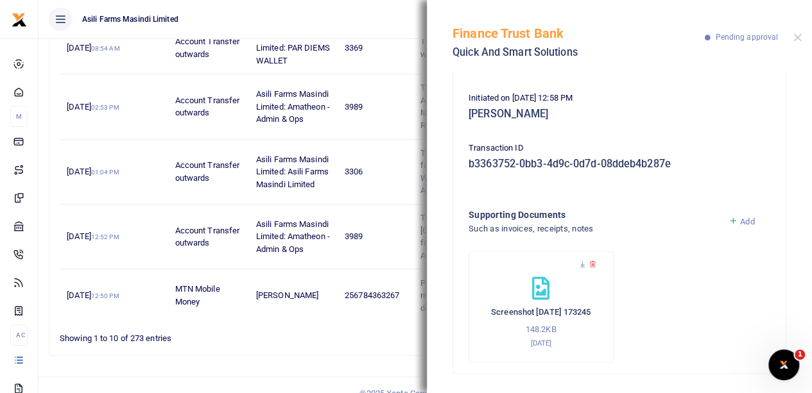
click at [799, 36] on div "Finance Trust Bank Quick And Smart Solutions Pending approval" at bounding box center [619, 35] width 385 height 71
click at [795, 34] on button "Close" at bounding box center [797, 37] width 8 height 8
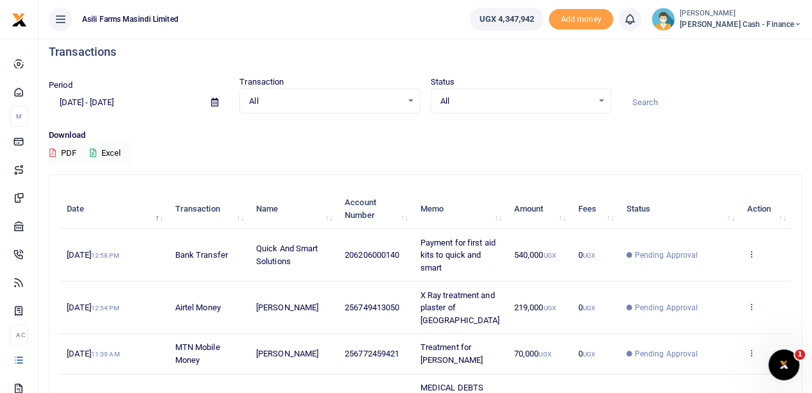
scroll to position [128, 0]
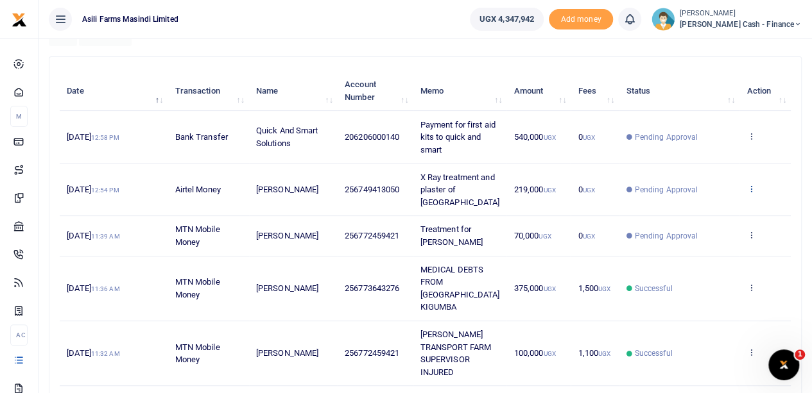
click at [752, 184] on icon at bounding box center [750, 188] width 8 height 9
click at [689, 202] on link "View details" at bounding box center [703, 204] width 101 height 18
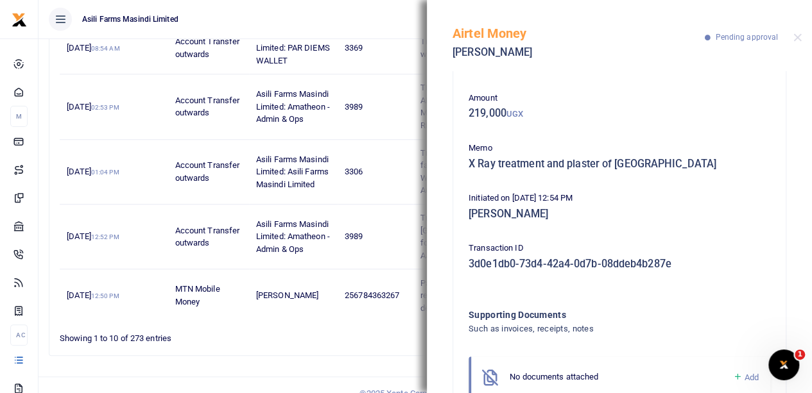
scroll to position [94, 0]
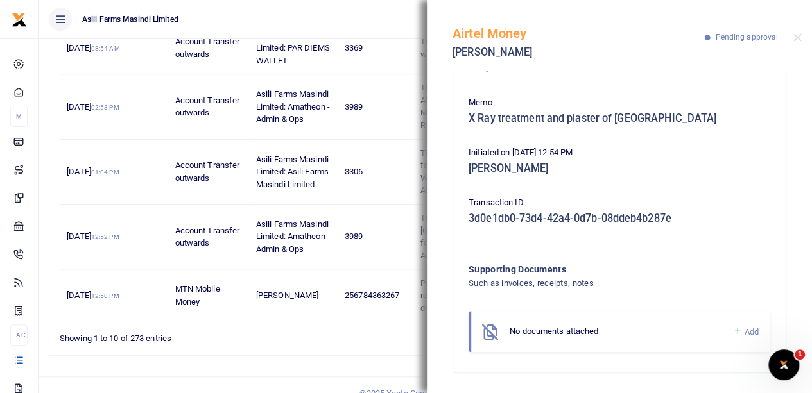
click at [744, 331] on span "Add" at bounding box center [751, 332] width 14 height 10
click at [744, 330] on span "Add" at bounding box center [751, 332] width 14 height 10
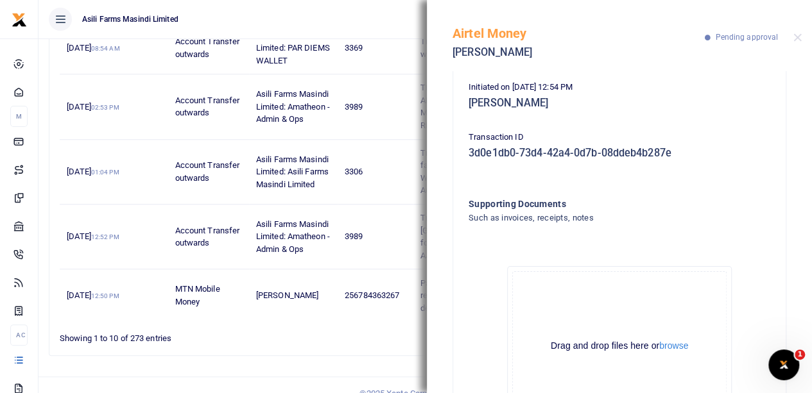
scroll to position [239, 0]
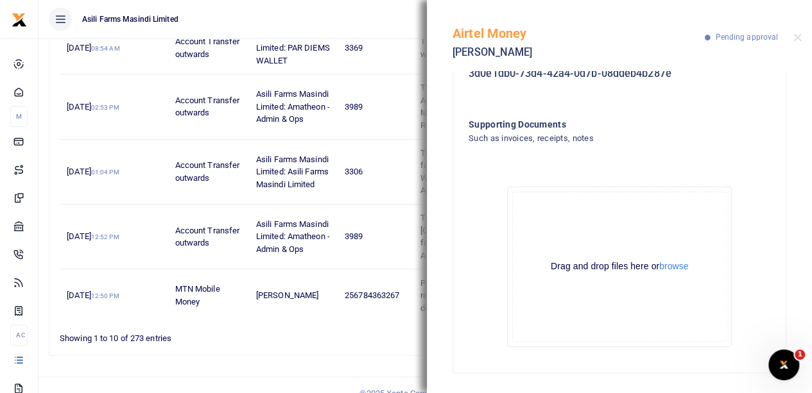
click at [672, 273] on div "Drag and drop files here or browse Powered by Uppy" at bounding box center [619, 267] width 214 height 150
click at [672, 270] on button "browse" at bounding box center [673, 267] width 29 height 10
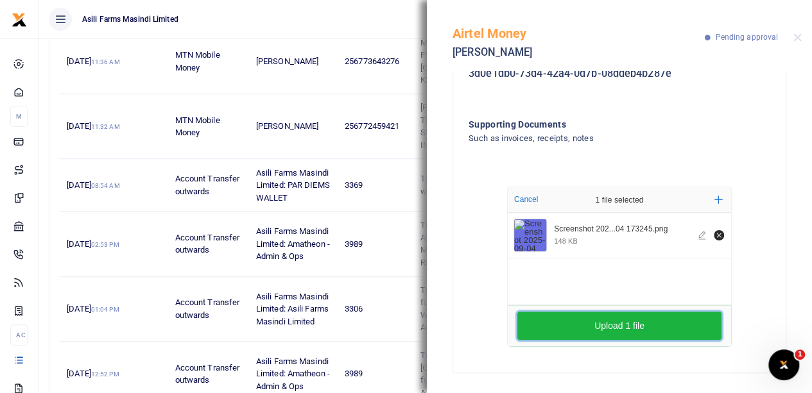
scroll to position [493, 0]
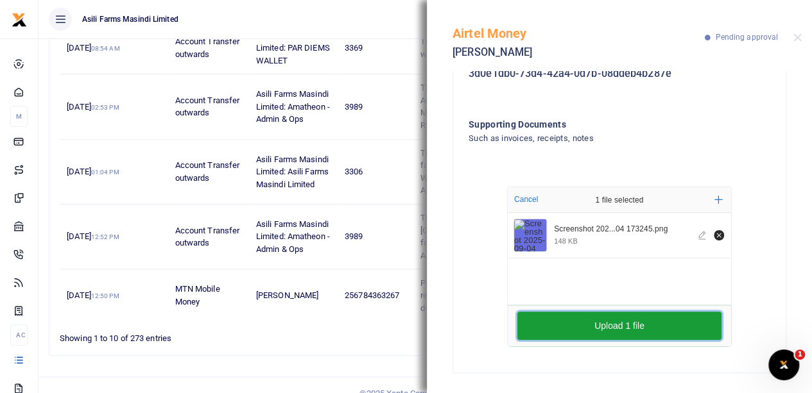
click at [644, 321] on button "Upload 1 file" at bounding box center [619, 326] width 204 height 28
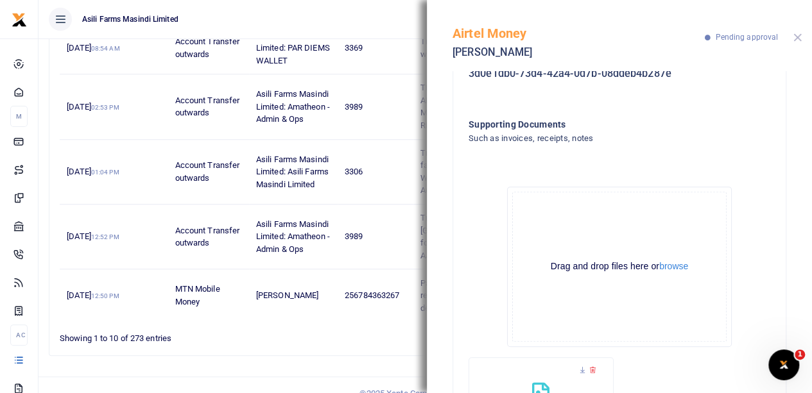
click at [794, 35] on button "Close" at bounding box center [797, 37] width 8 height 8
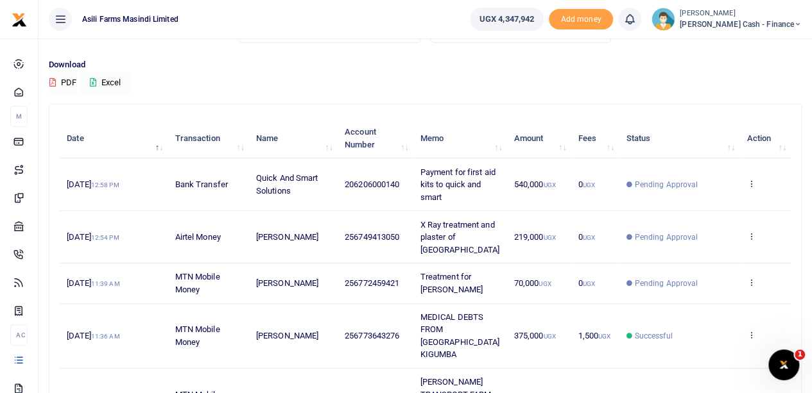
scroll to position [108, 0]
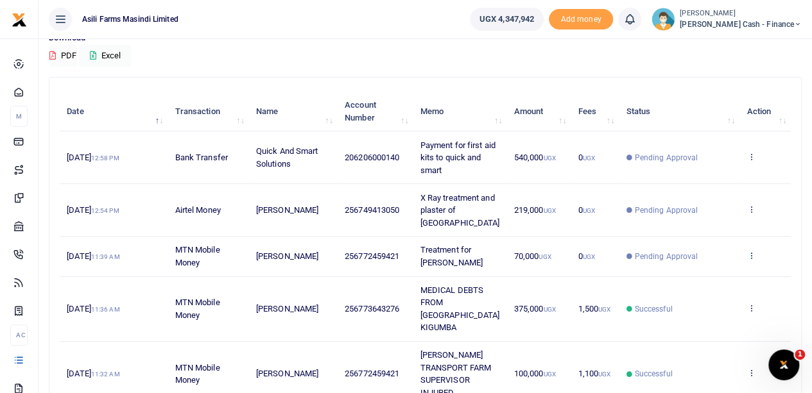
click at [752, 251] on icon at bounding box center [750, 255] width 8 height 9
click at [706, 262] on link "View details" at bounding box center [703, 264] width 101 height 18
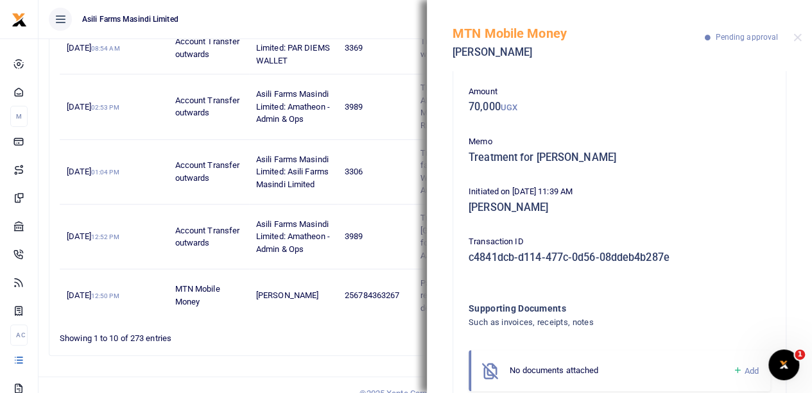
scroll to position [94, 0]
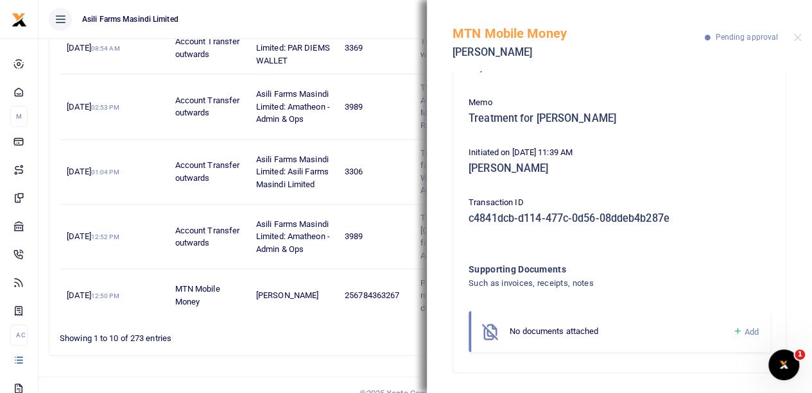
click at [744, 330] on span "Add" at bounding box center [751, 332] width 14 height 10
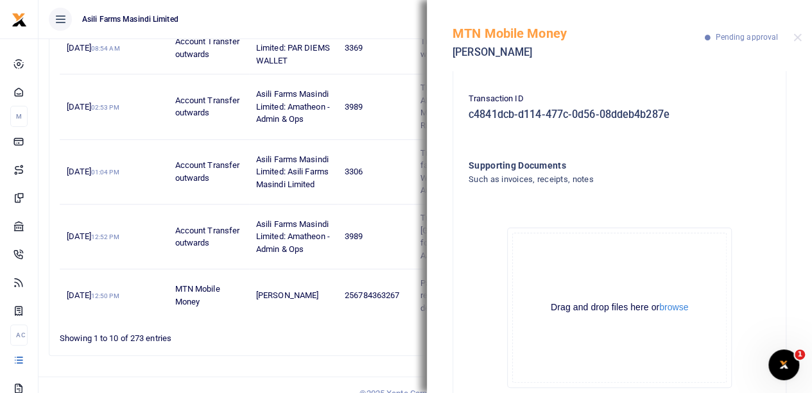
scroll to position [239, 0]
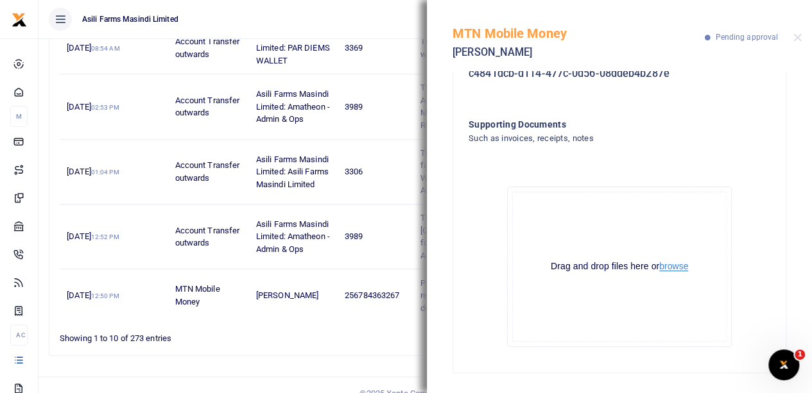
click at [661, 268] on button "browse" at bounding box center [673, 267] width 29 height 10
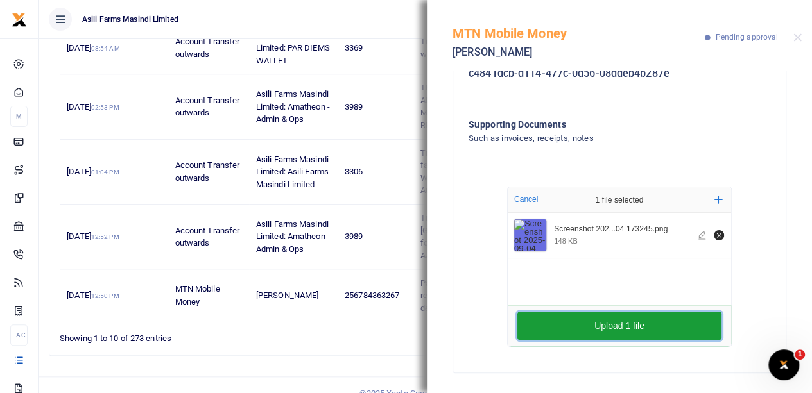
click at [644, 324] on button "Upload 1 file" at bounding box center [619, 326] width 204 height 28
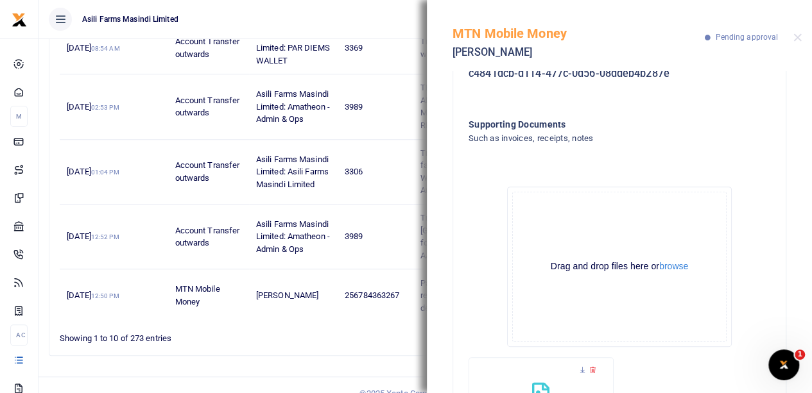
click at [801, 34] on div "MTN Mobile Money Allan Oryema Pending approval" at bounding box center [619, 35] width 385 height 71
click at [795, 37] on button "Close" at bounding box center [797, 37] width 8 height 8
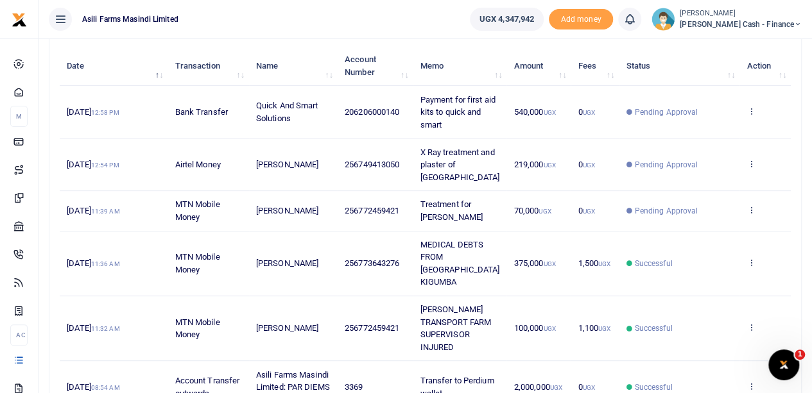
scroll to position [0, 0]
